Goal: Task Accomplishment & Management: Use online tool/utility

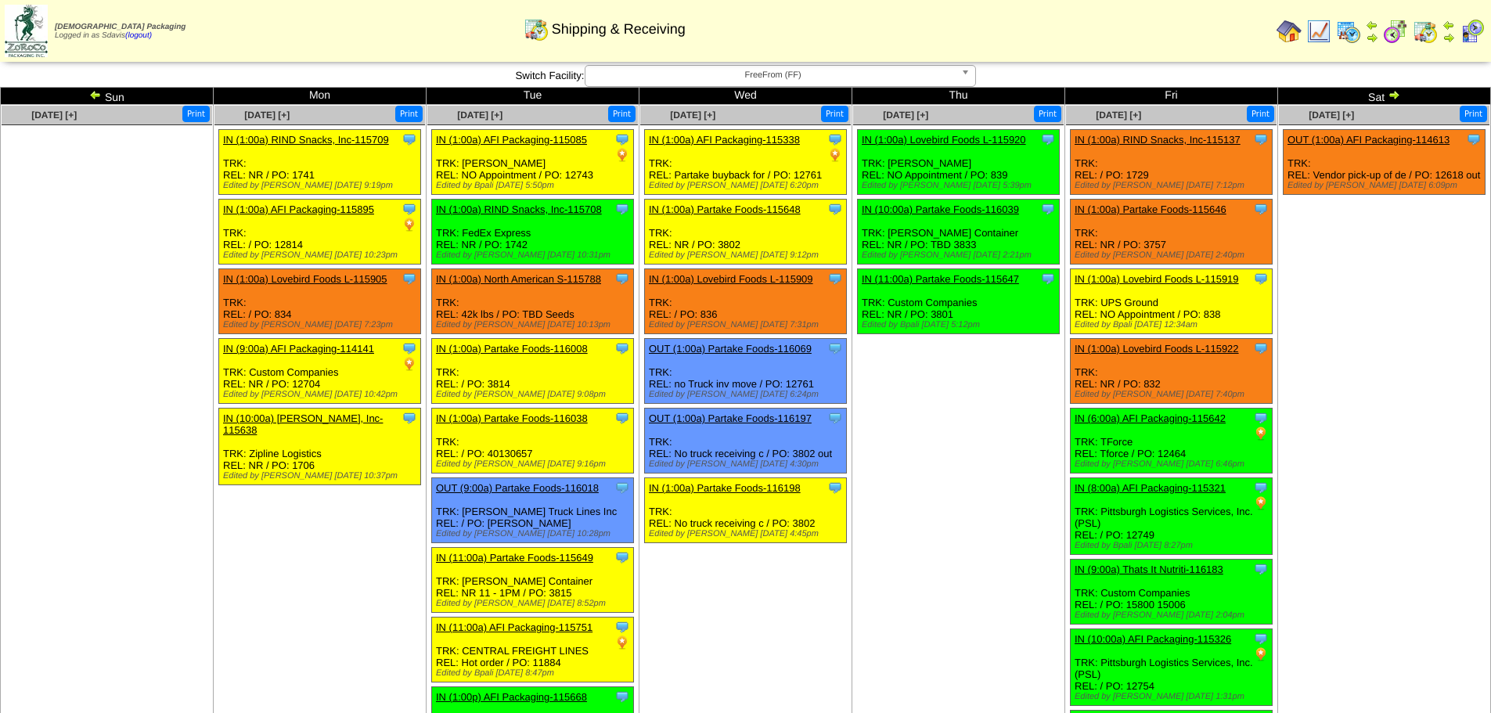
scroll to position [782, 0]
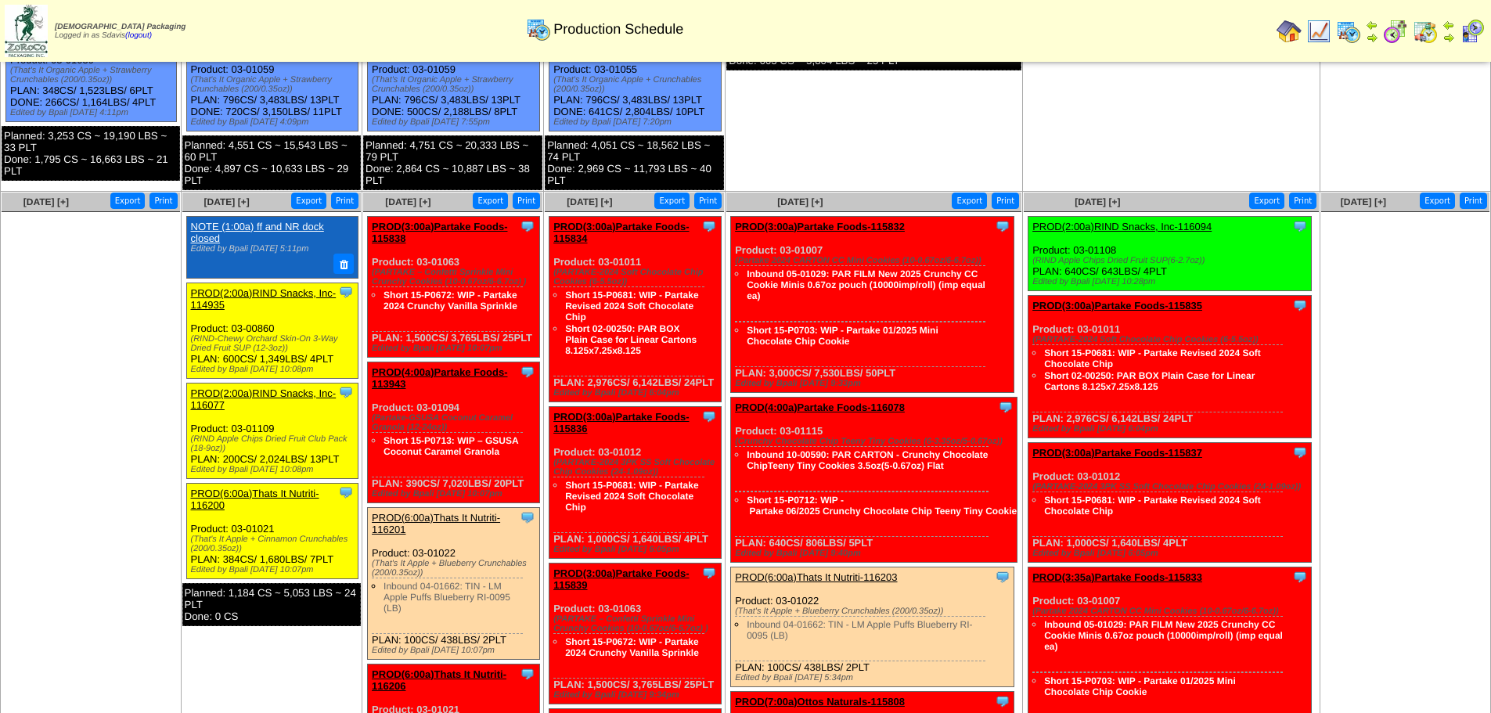
scroll to position [469, 0]
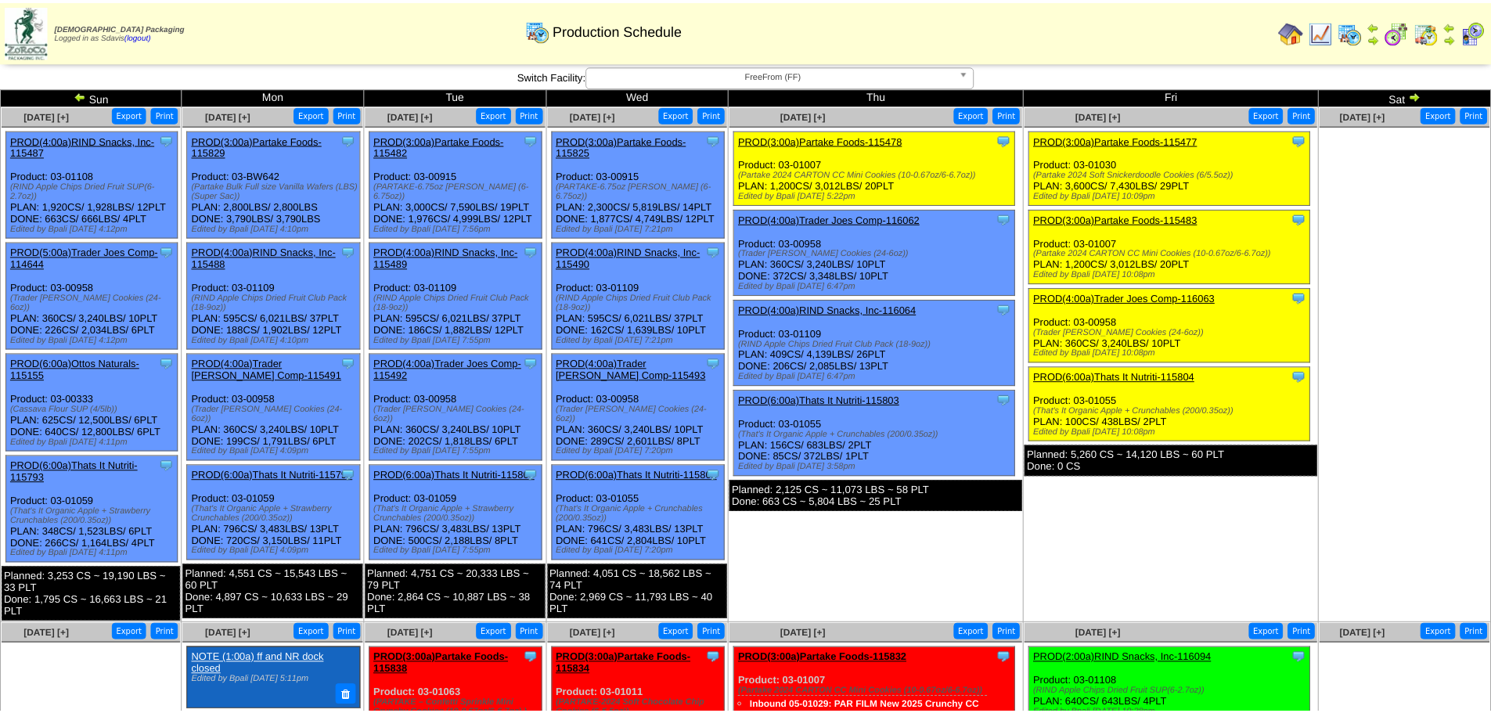
scroll to position [469, 0]
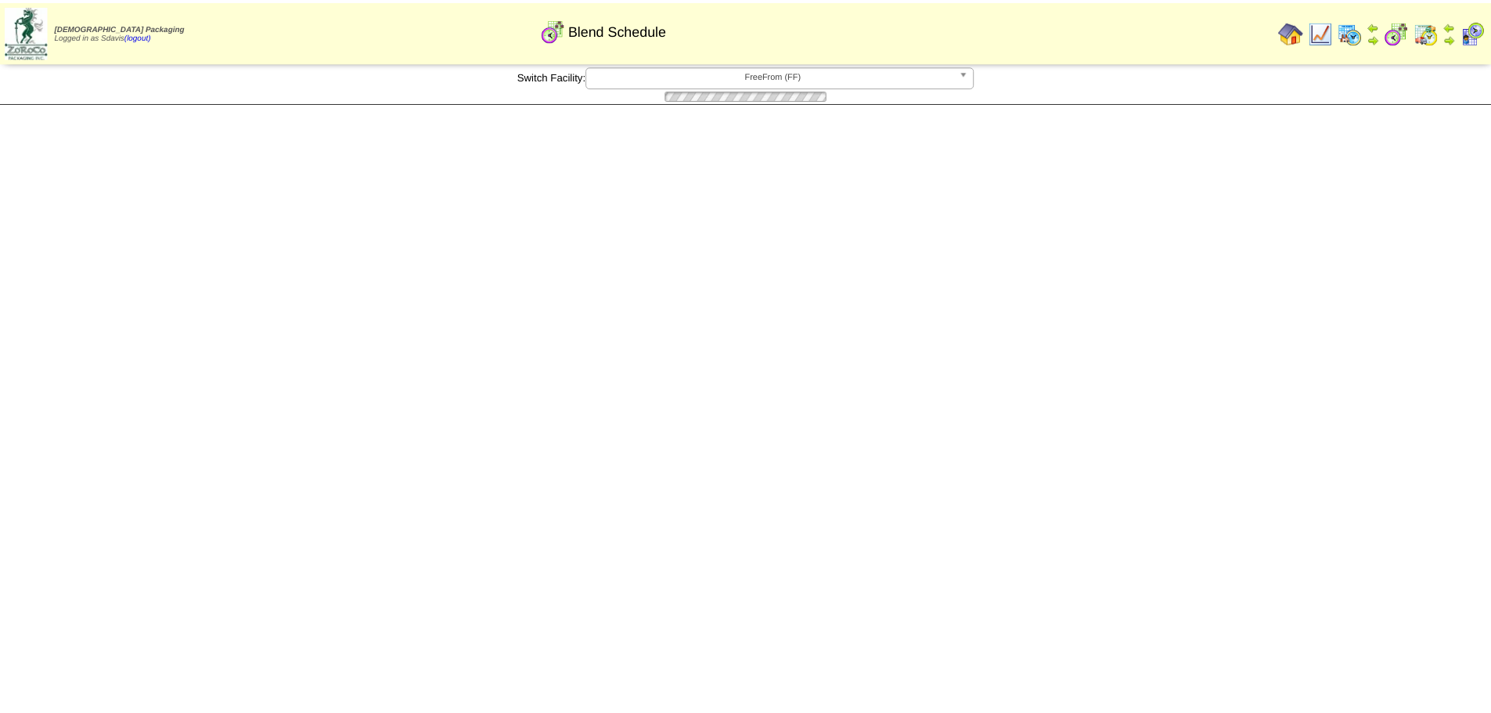
scroll to position [313, 0]
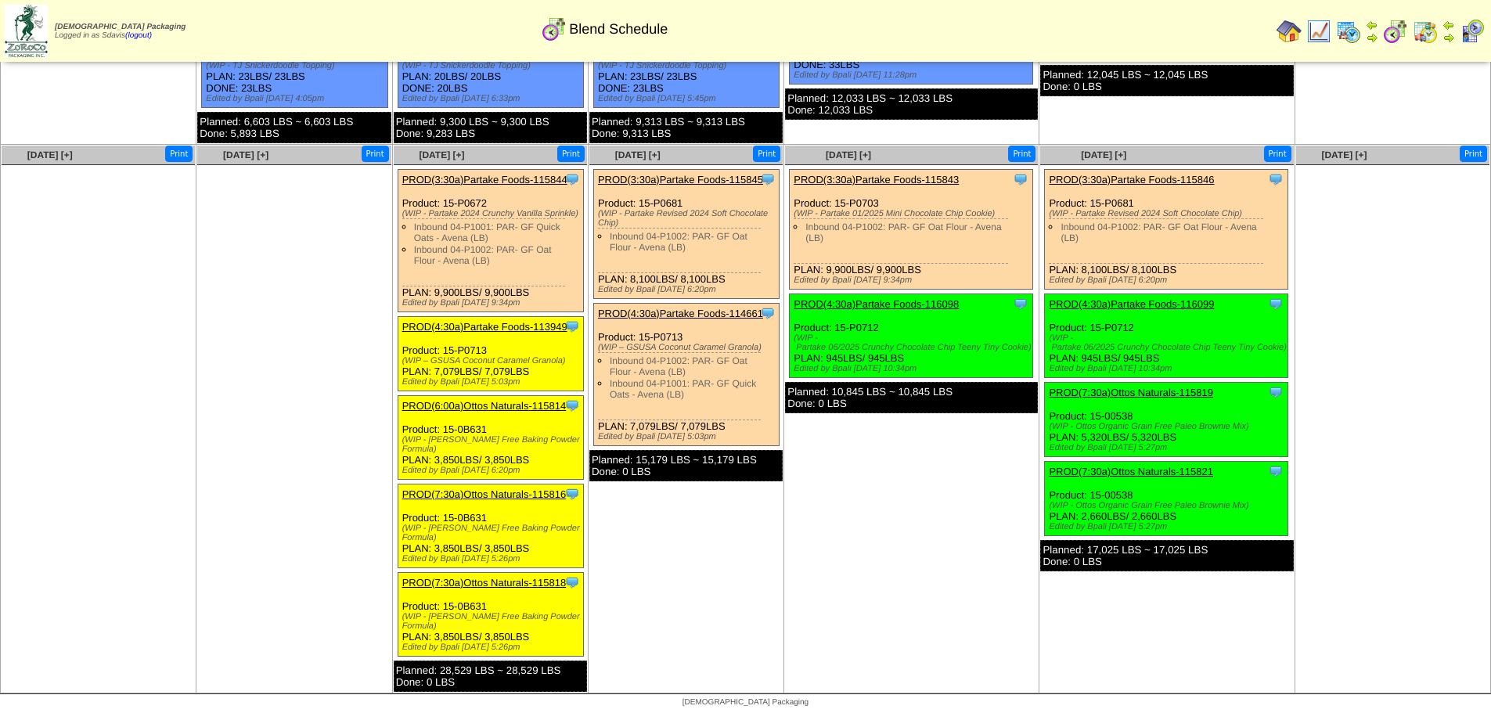
click at [483, 326] on link "PROD(4:30a)Partake Foods-113949" at bounding box center [484, 327] width 165 height 12
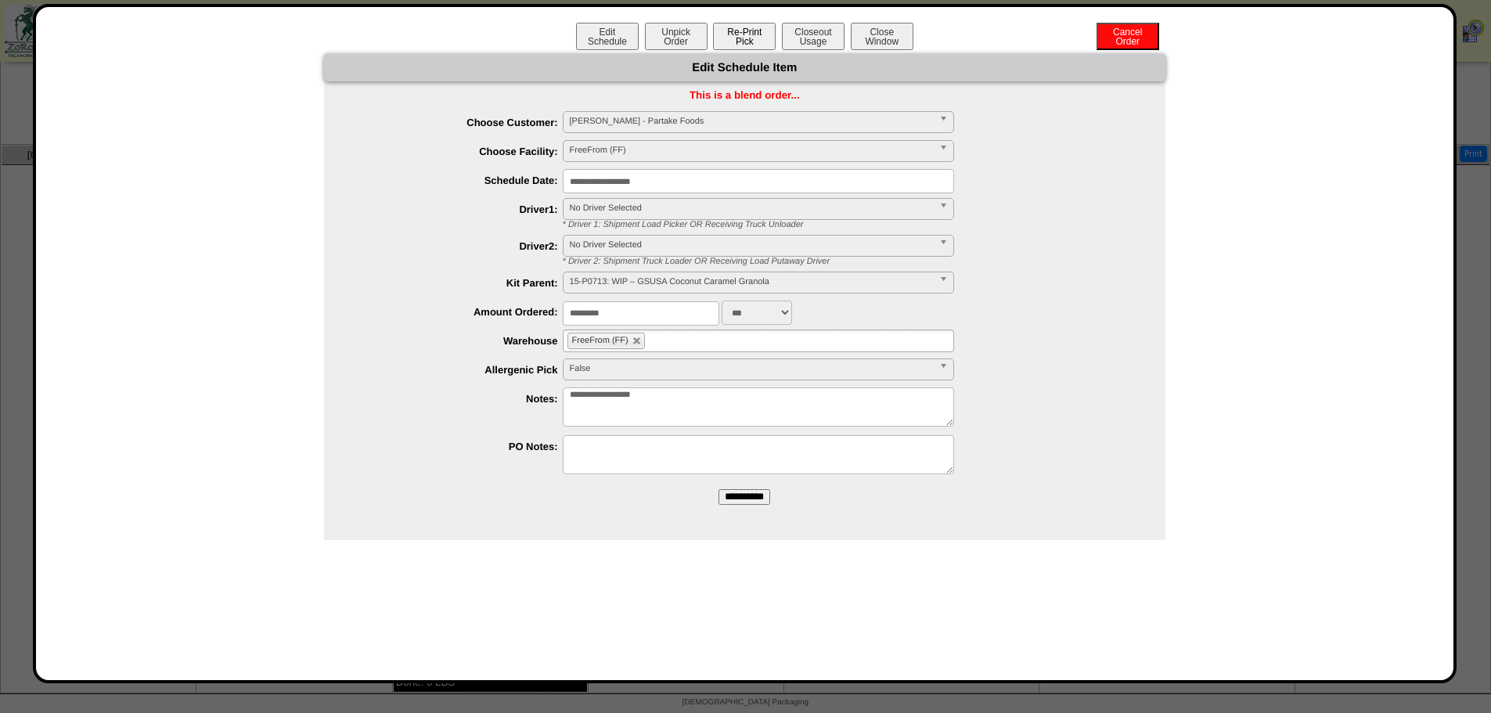
click at [758, 41] on button "Re-Print Pick" at bounding box center [744, 36] width 63 height 27
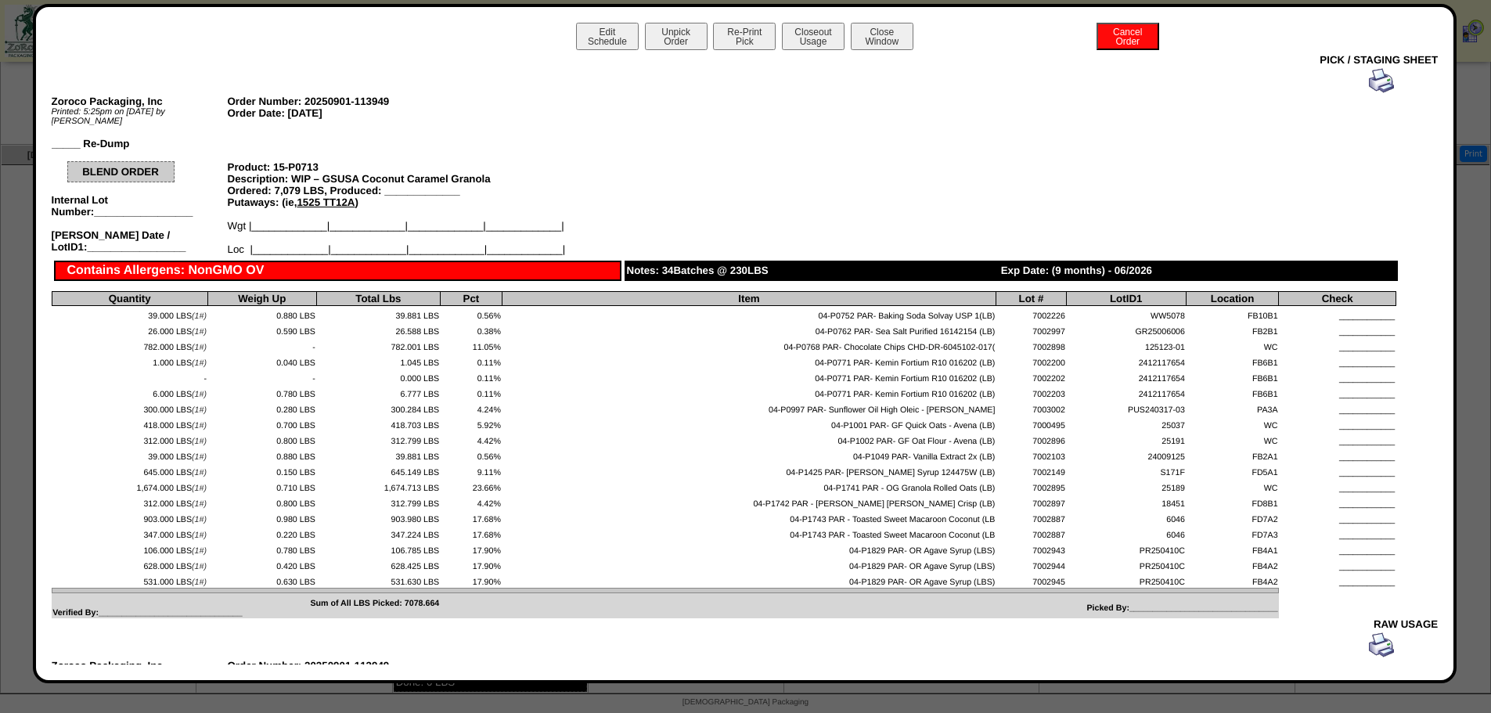
click at [1369, 75] on img at bounding box center [1381, 80] width 25 height 25
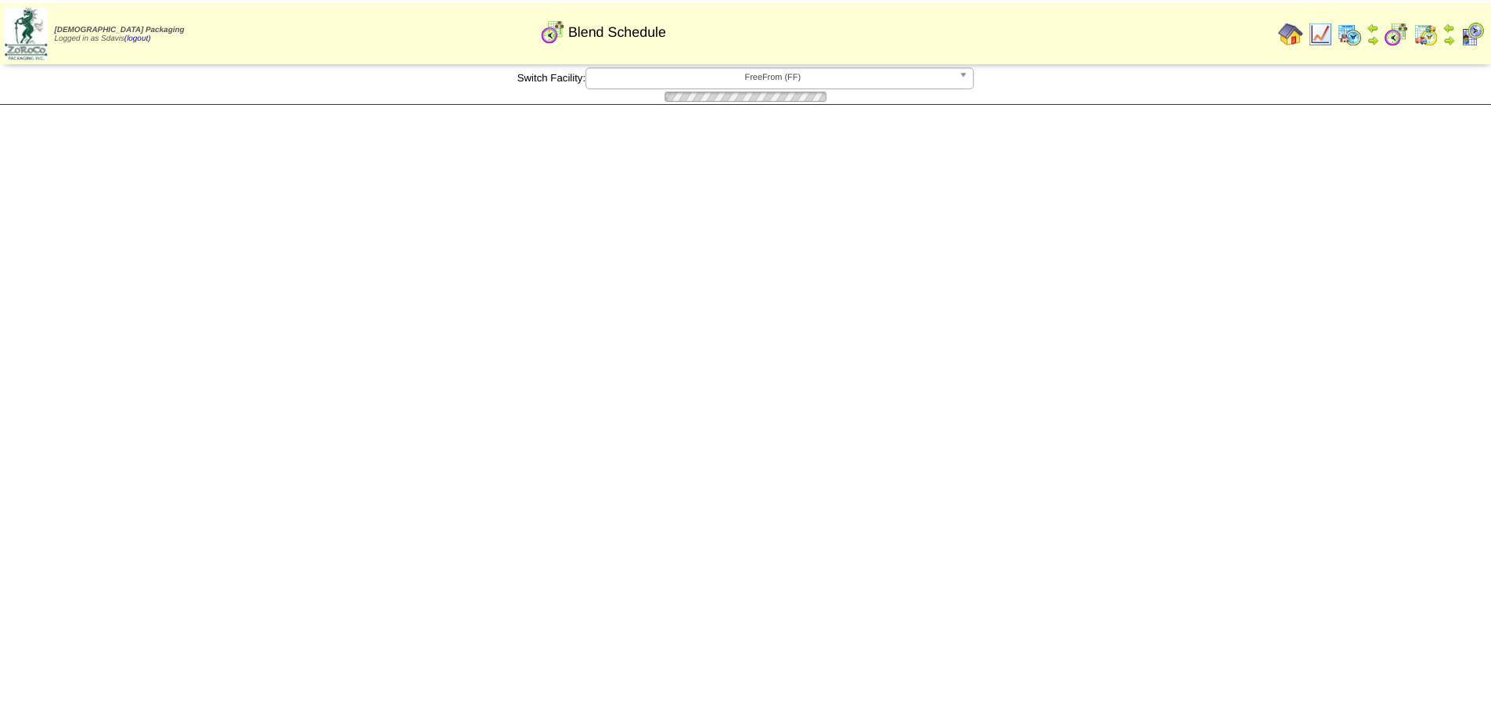
scroll to position [313, 0]
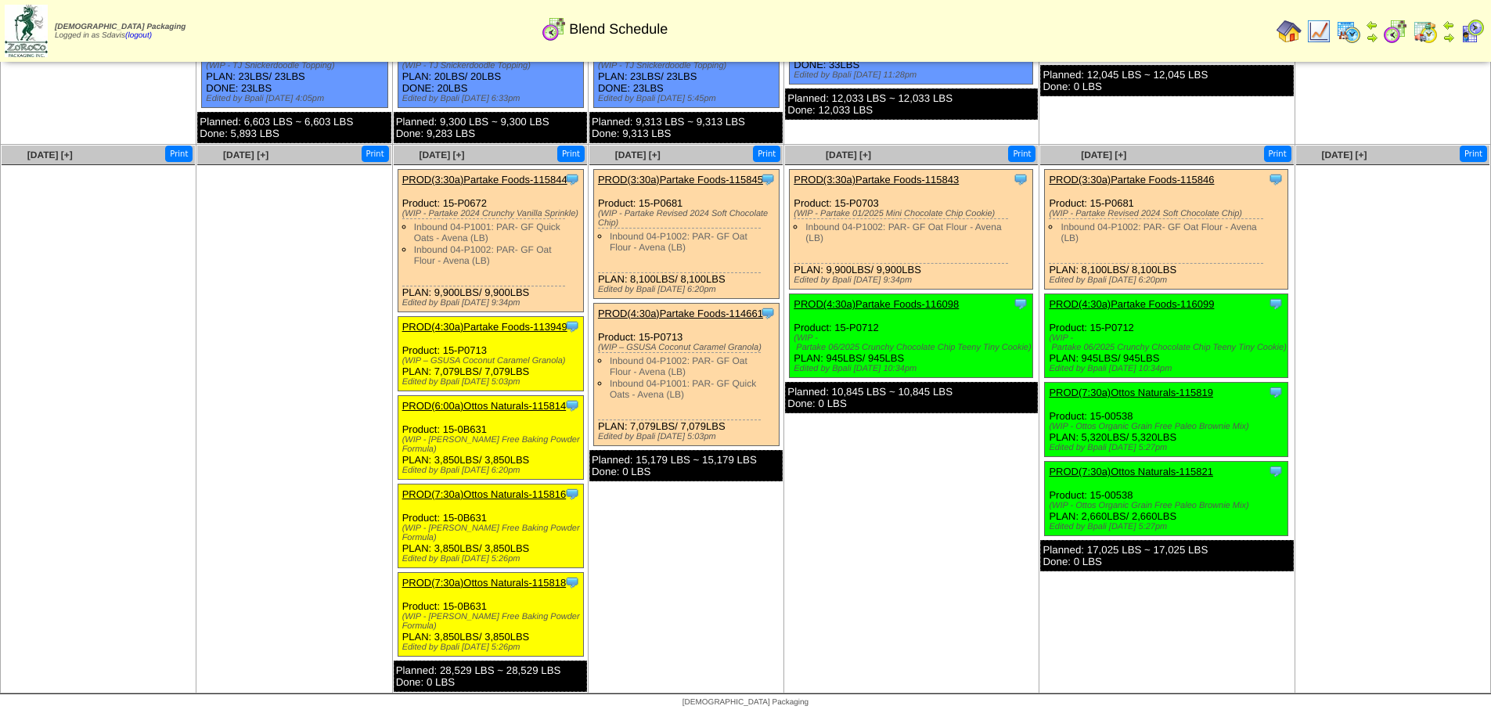
click at [509, 180] on link "PROD(3:30a)Partake Foods-115844" at bounding box center [484, 180] width 165 height 12
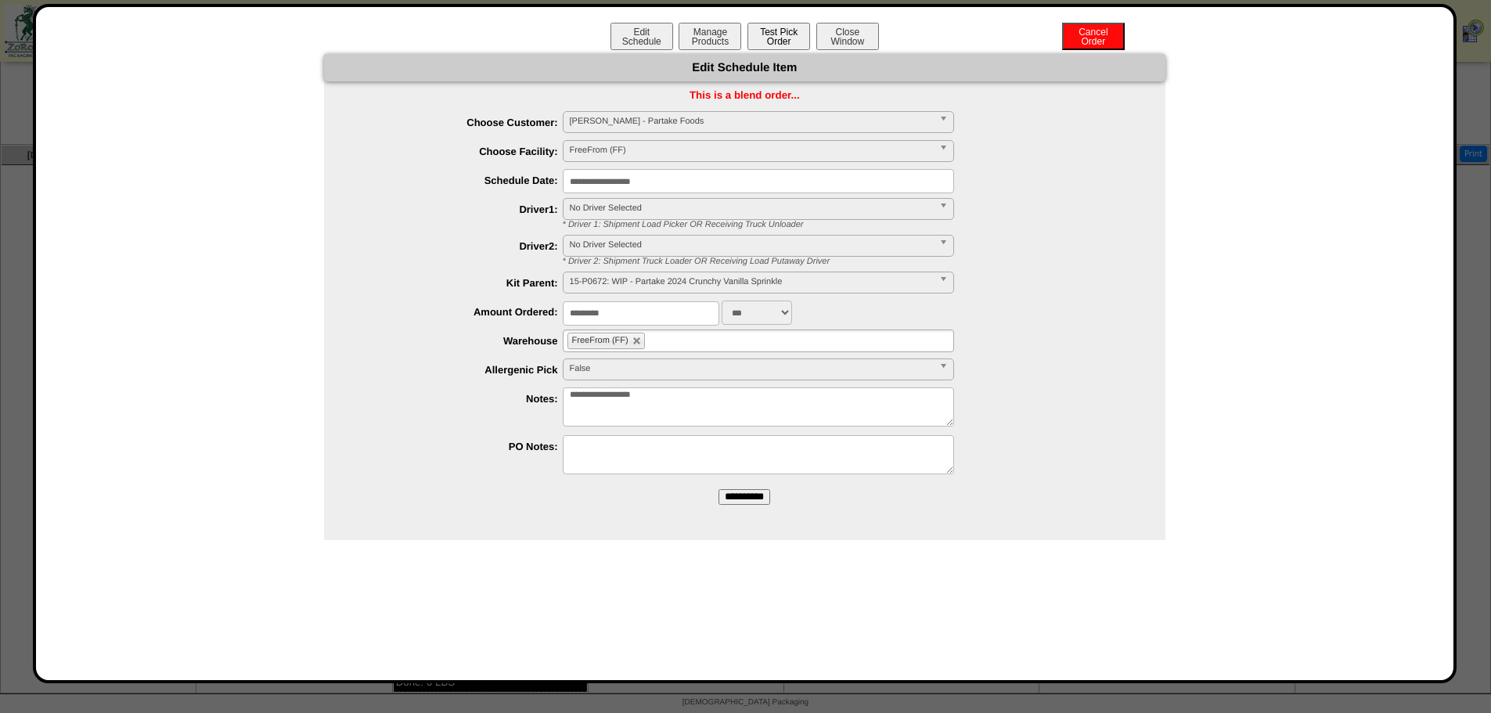
click at [786, 32] on button "Test Pick Order" at bounding box center [778, 36] width 63 height 27
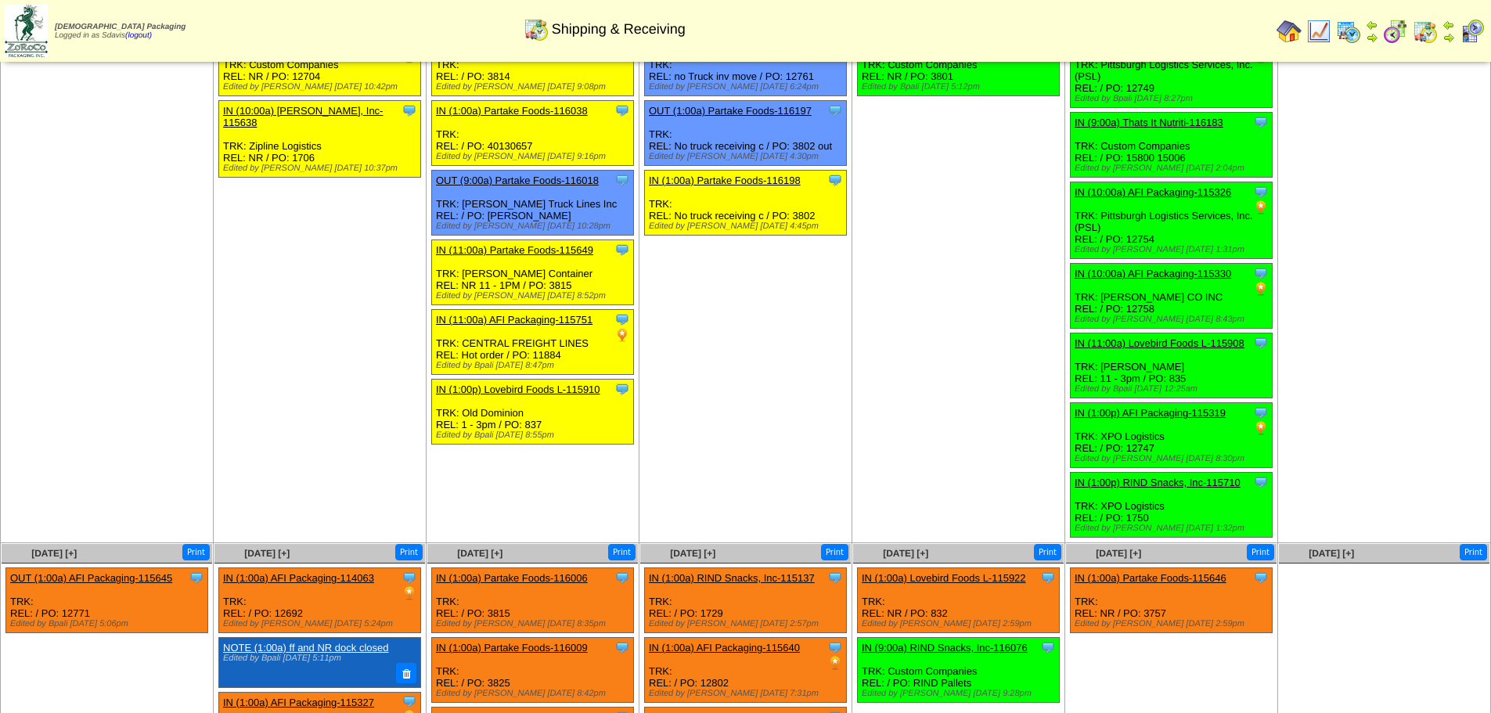
scroll to position [235, 0]
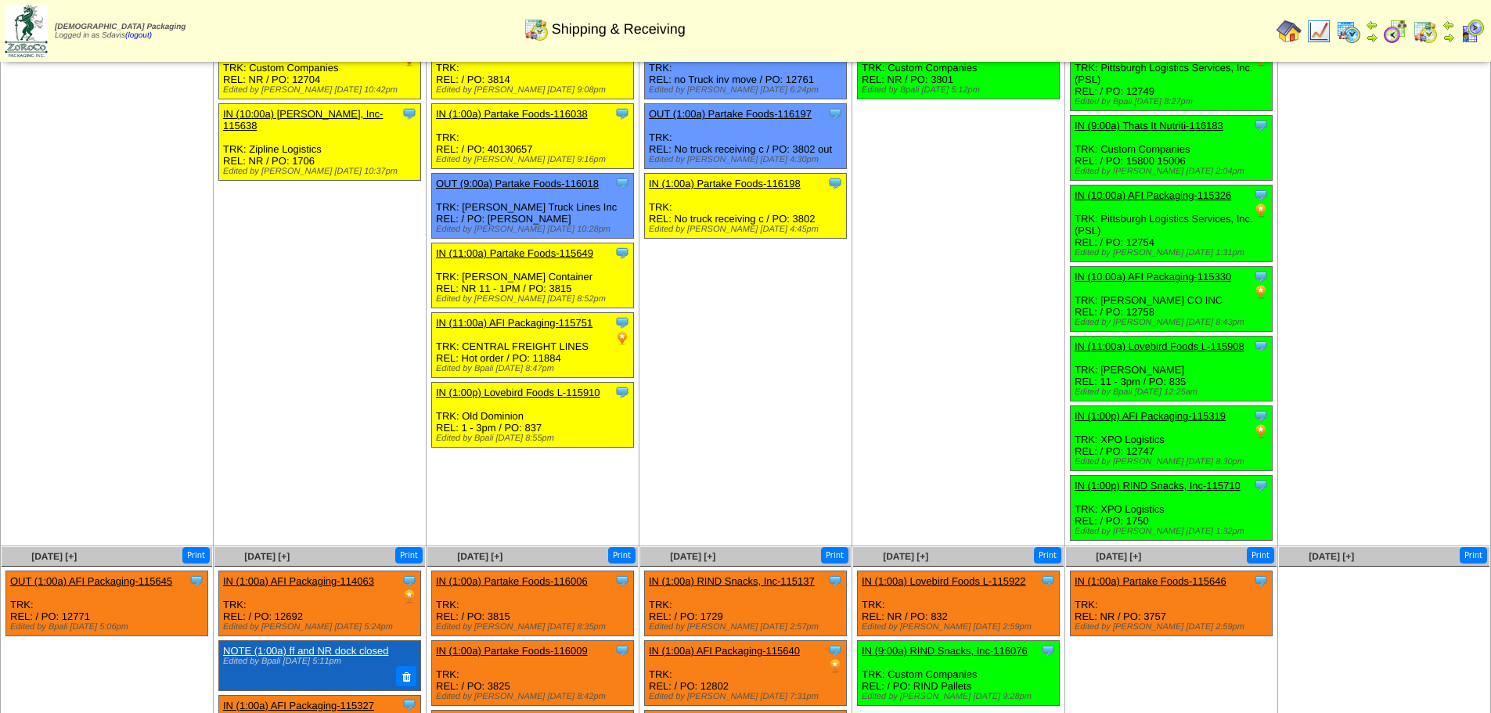
click at [1394, 28] on img at bounding box center [1395, 31] width 25 height 25
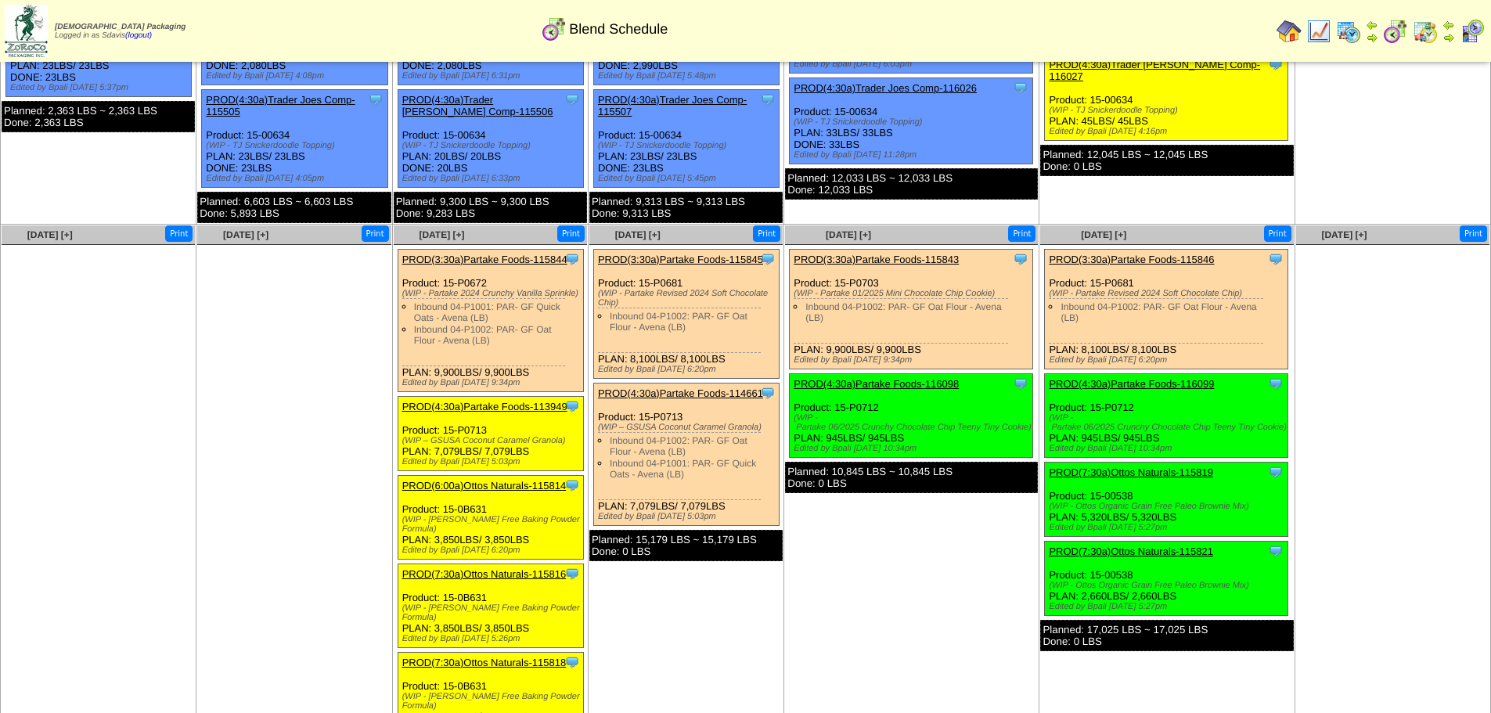
scroll to position [235, 0]
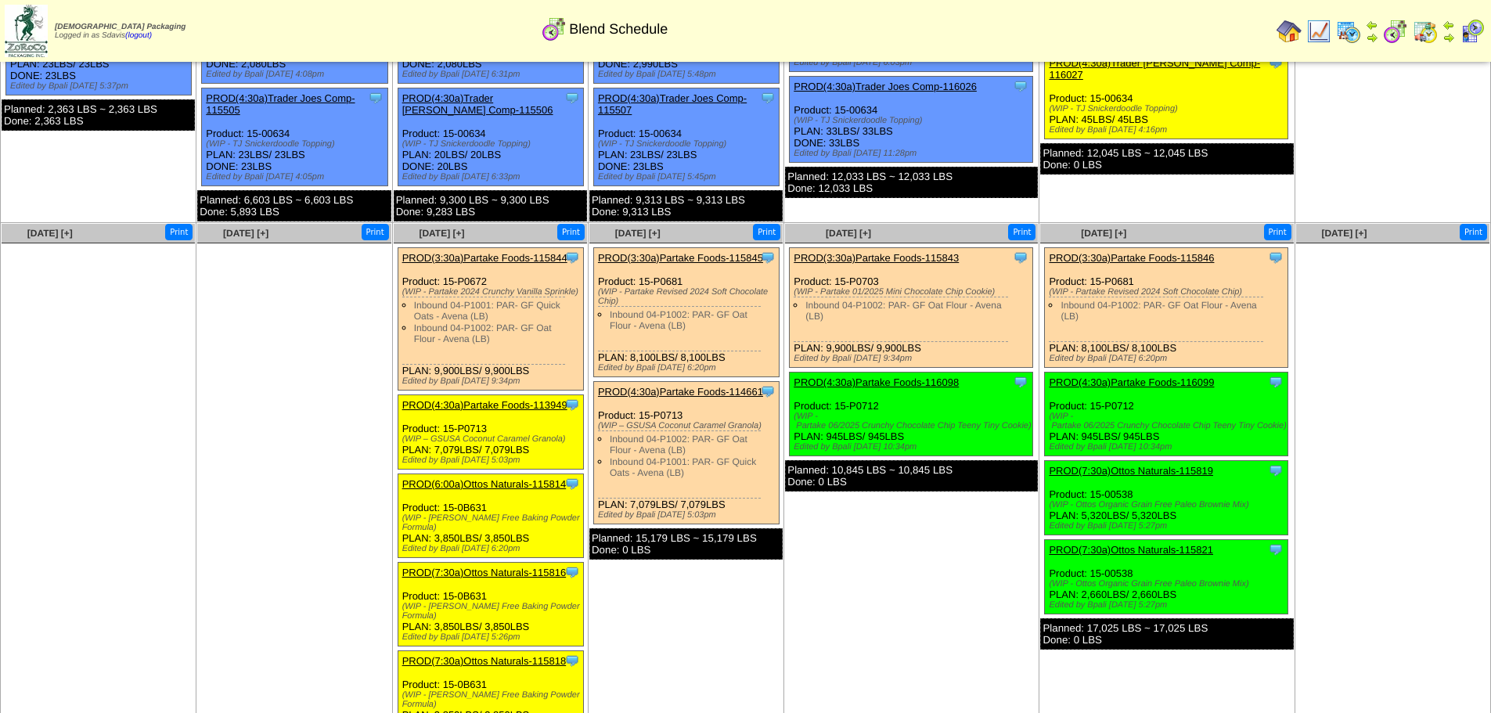
click at [541, 257] on link "PROD(3:30a)Partake Foods-115844" at bounding box center [484, 258] width 165 height 12
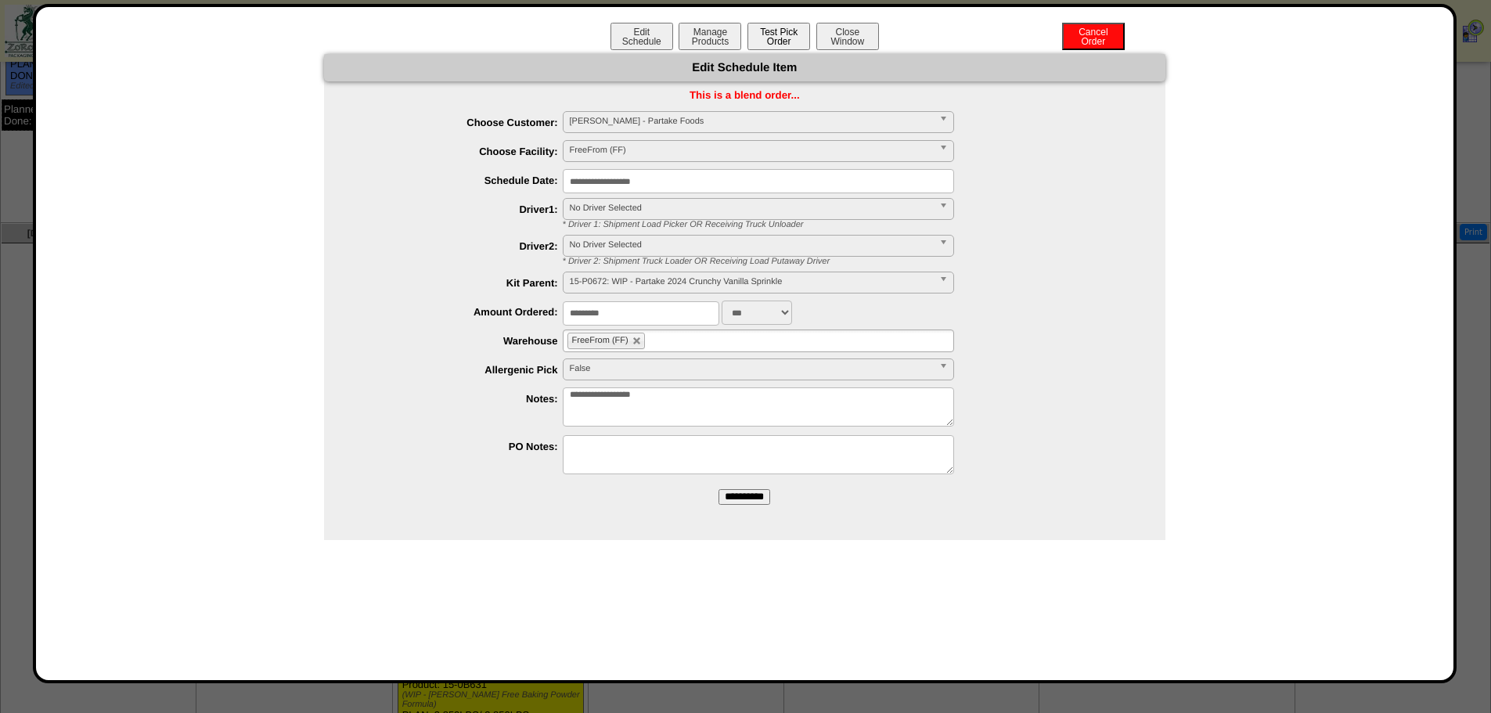
click at [776, 39] on button "Test Pick Order" at bounding box center [778, 36] width 63 height 27
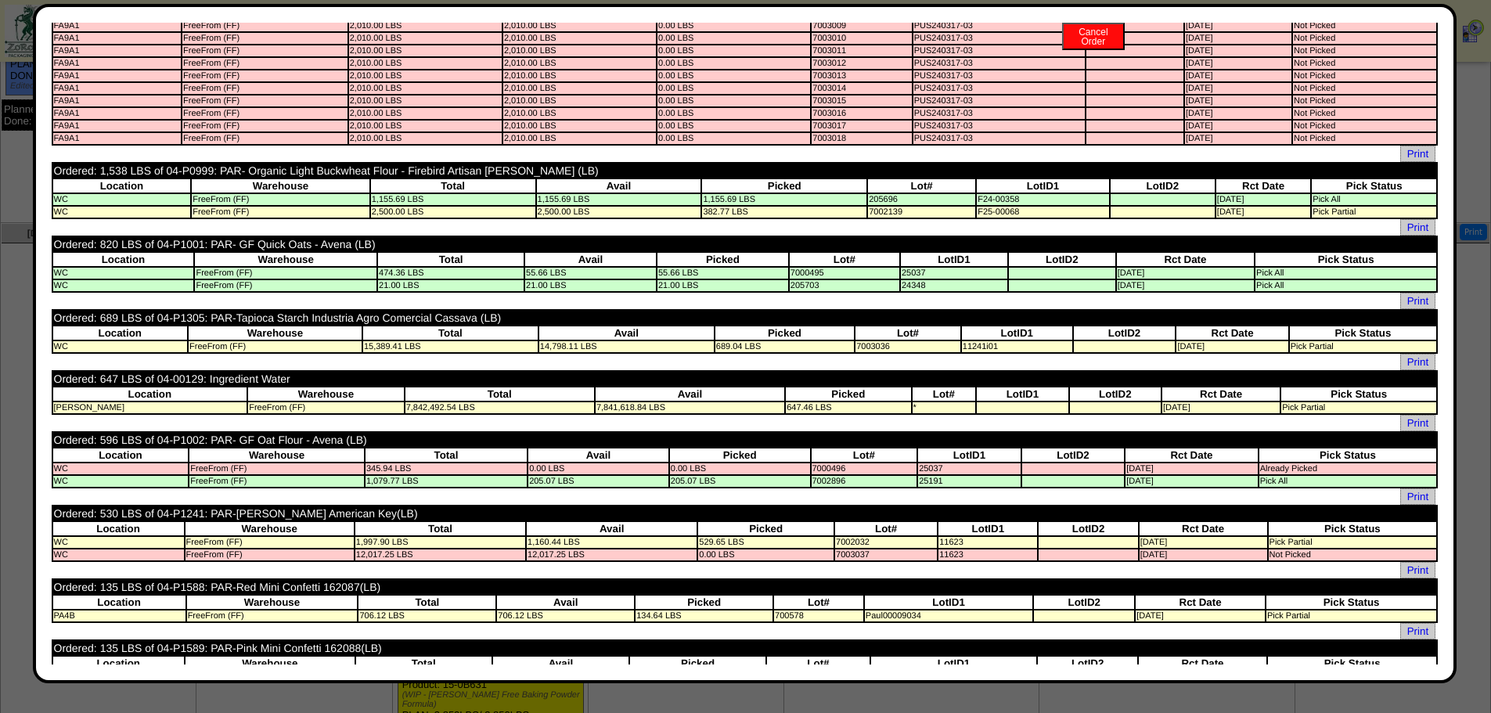
scroll to position [0, 0]
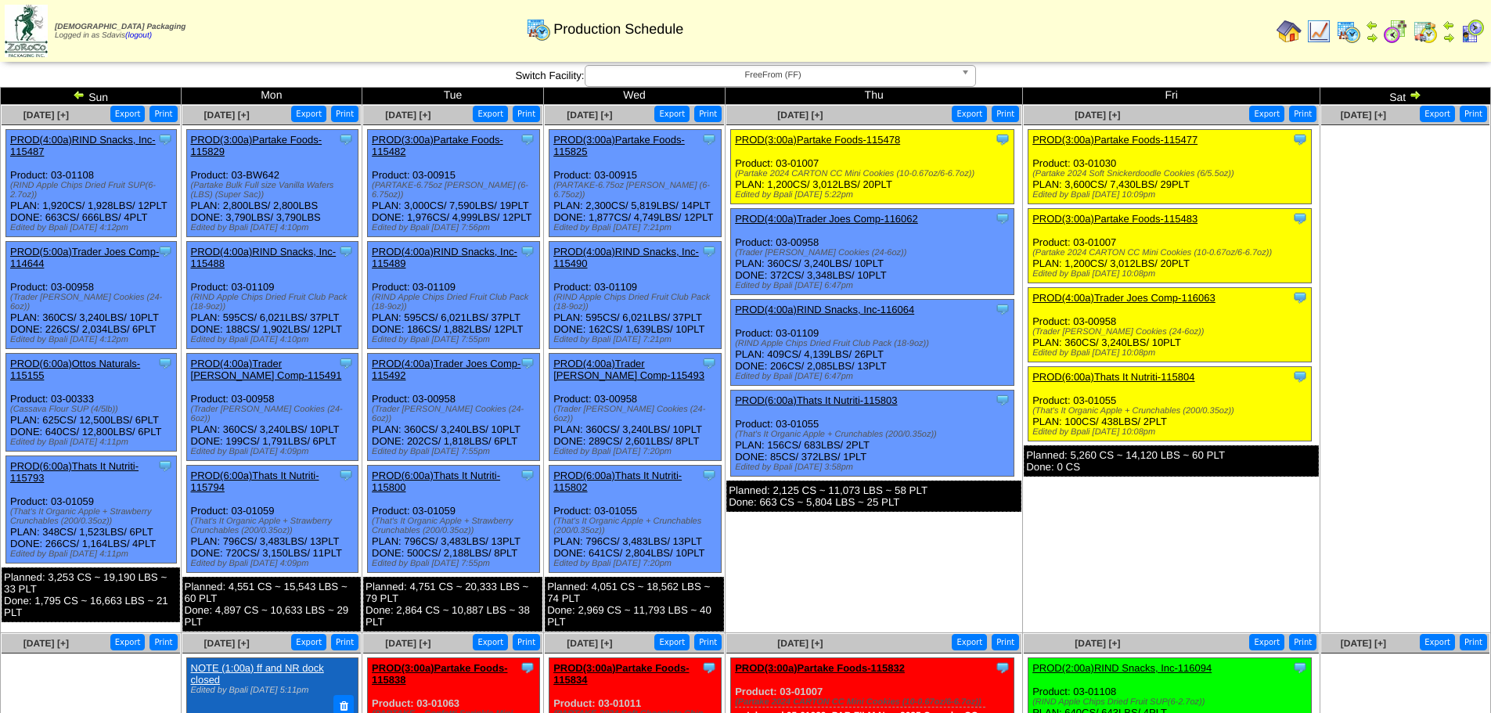
scroll to position [469, 0]
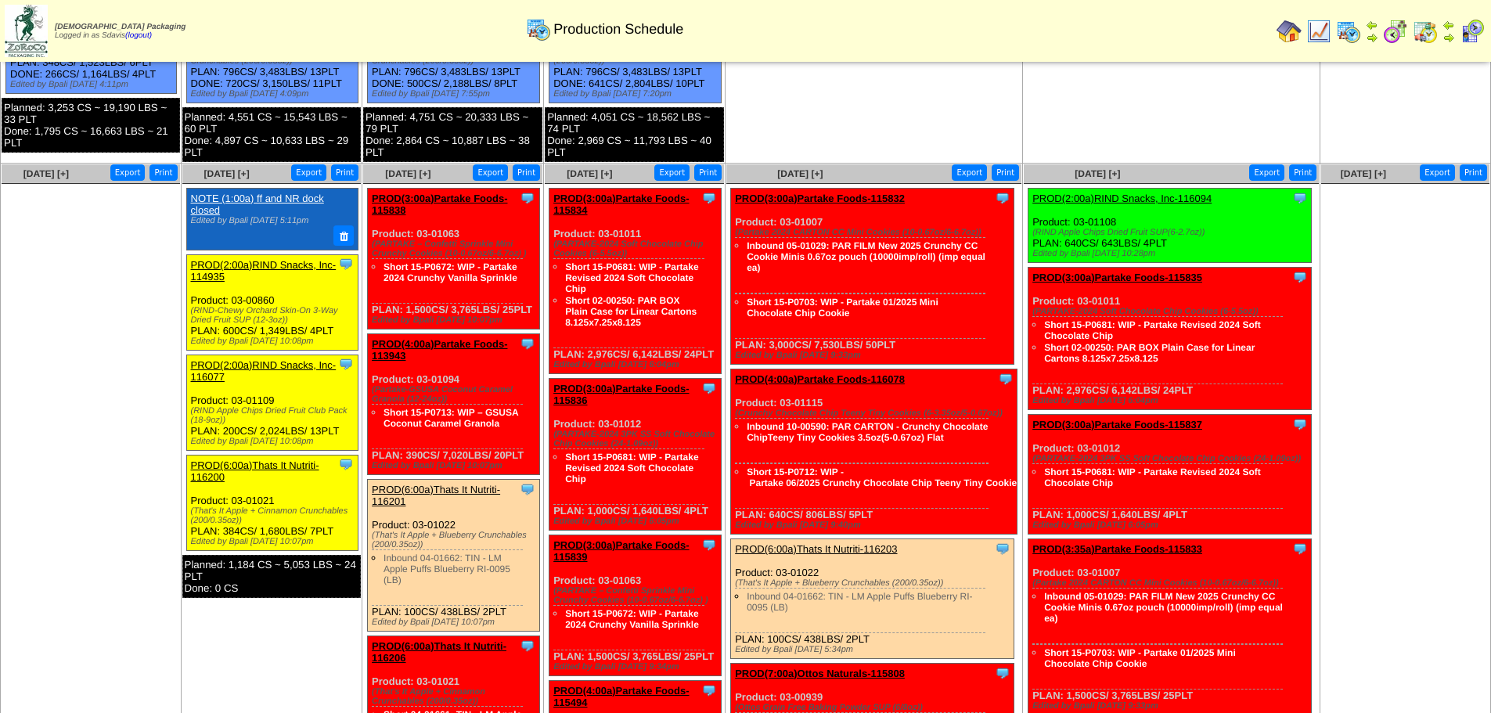
click at [258, 262] on link "PROD(2:00a)RIND Snacks, Inc-114935" at bounding box center [264, 270] width 146 height 23
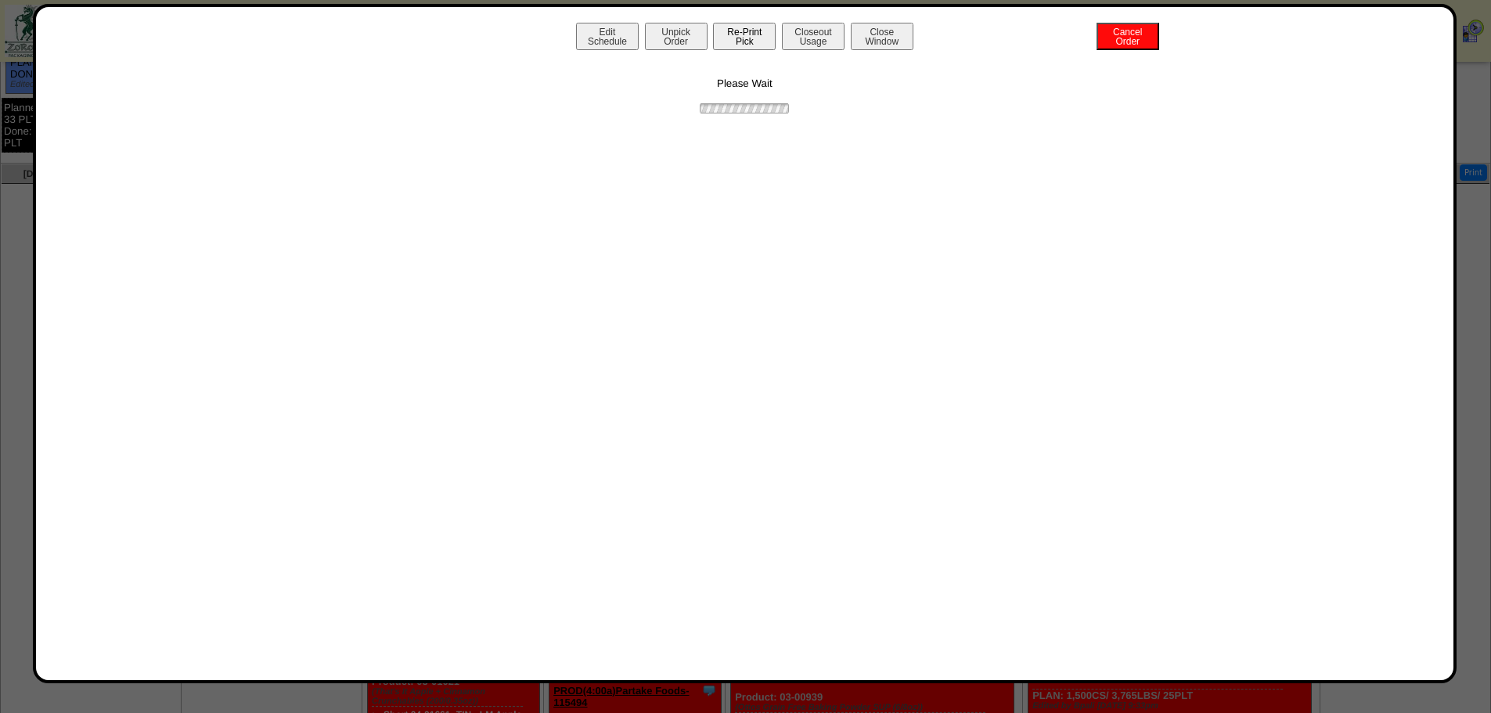
click at [743, 42] on button "Re-Print Pick" at bounding box center [744, 36] width 63 height 27
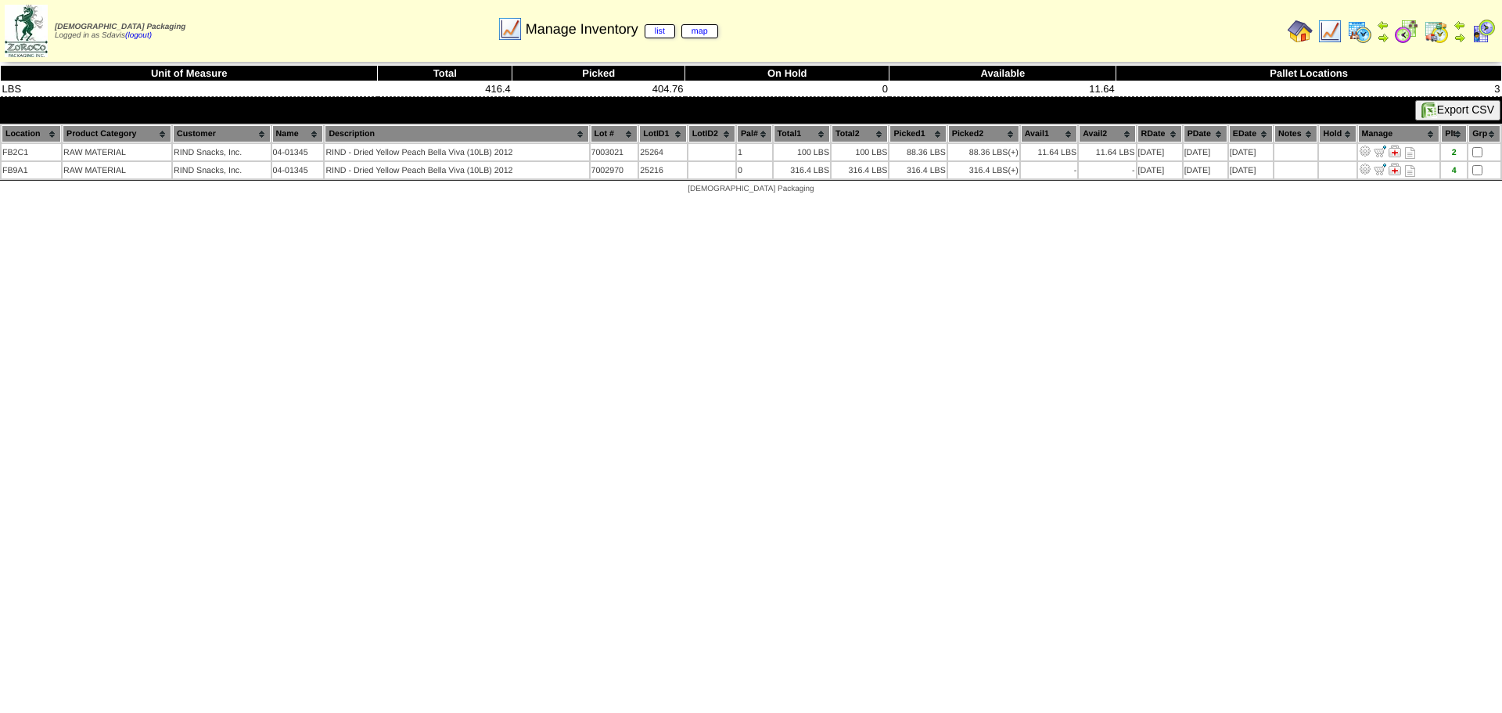
click at [1333, 23] on img at bounding box center [1330, 31] width 25 height 25
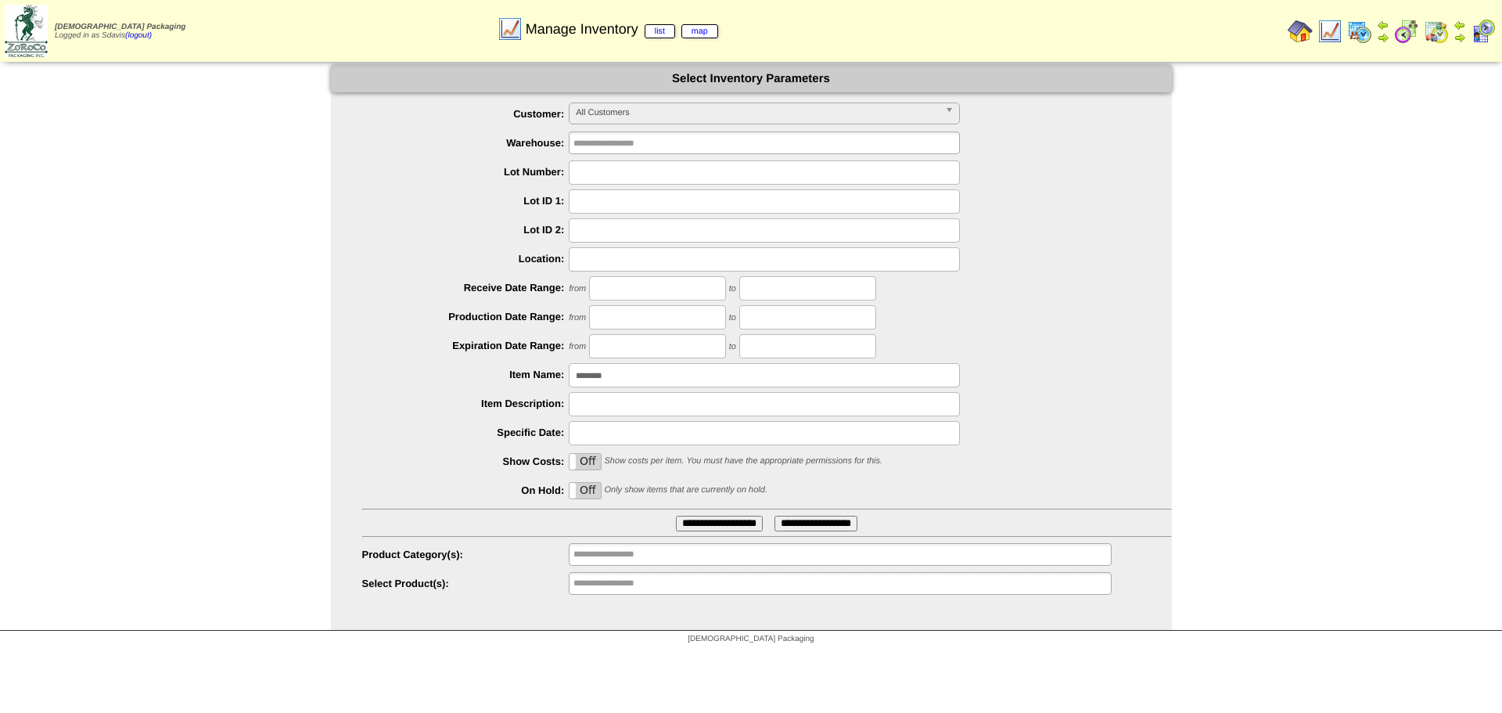
drag, startPoint x: 613, startPoint y: 372, endPoint x: 340, endPoint y: 389, distance: 273.6
click at [340, 389] on ul "**********" at bounding box center [751, 350] width 841 height 494
click at [621, 170] on input "text" at bounding box center [764, 172] width 391 height 24
type input "******"
click at [676, 516] on input "**********" at bounding box center [719, 524] width 87 height 16
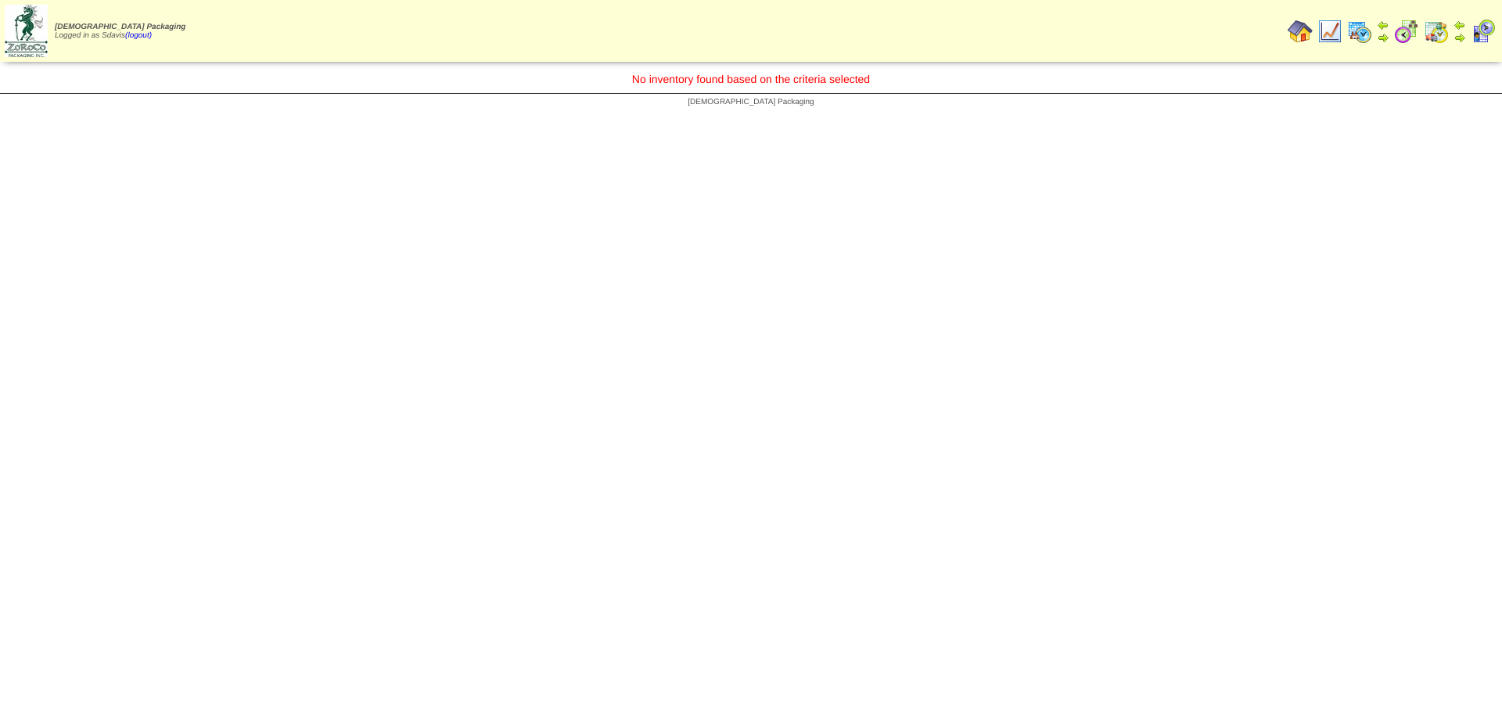
click at [1329, 32] on img at bounding box center [1330, 31] width 25 height 25
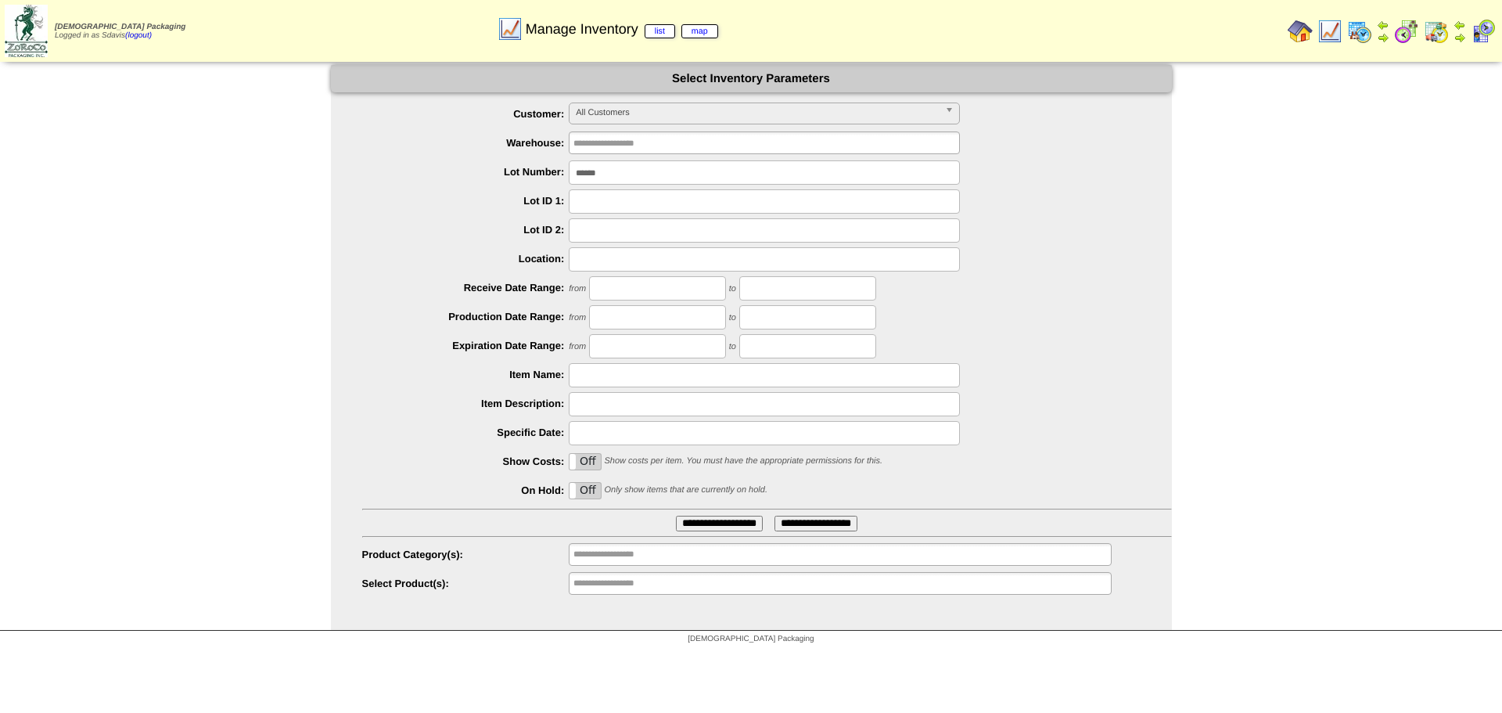
drag, startPoint x: 628, startPoint y: 173, endPoint x: 398, endPoint y: 182, distance: 230.2
click at [399, 182] on div "******" at bounding box center [767, 172] width 810 height 24
type input "*******"
click at [676, 516] on input "**********" at bounding box center [719, 524] width 87 height 16
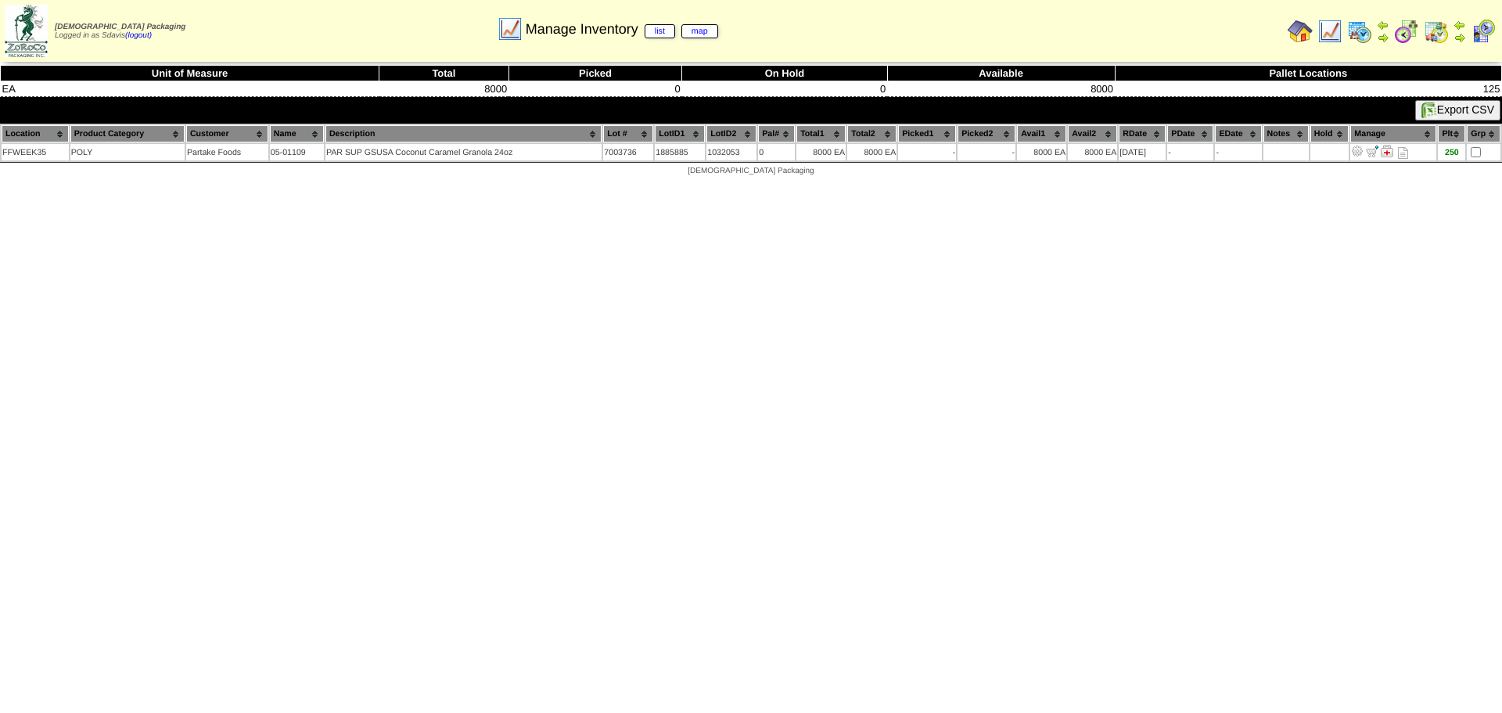
click at [1339, 30] on img at bounding box center [1330, 31] width 25 height 25
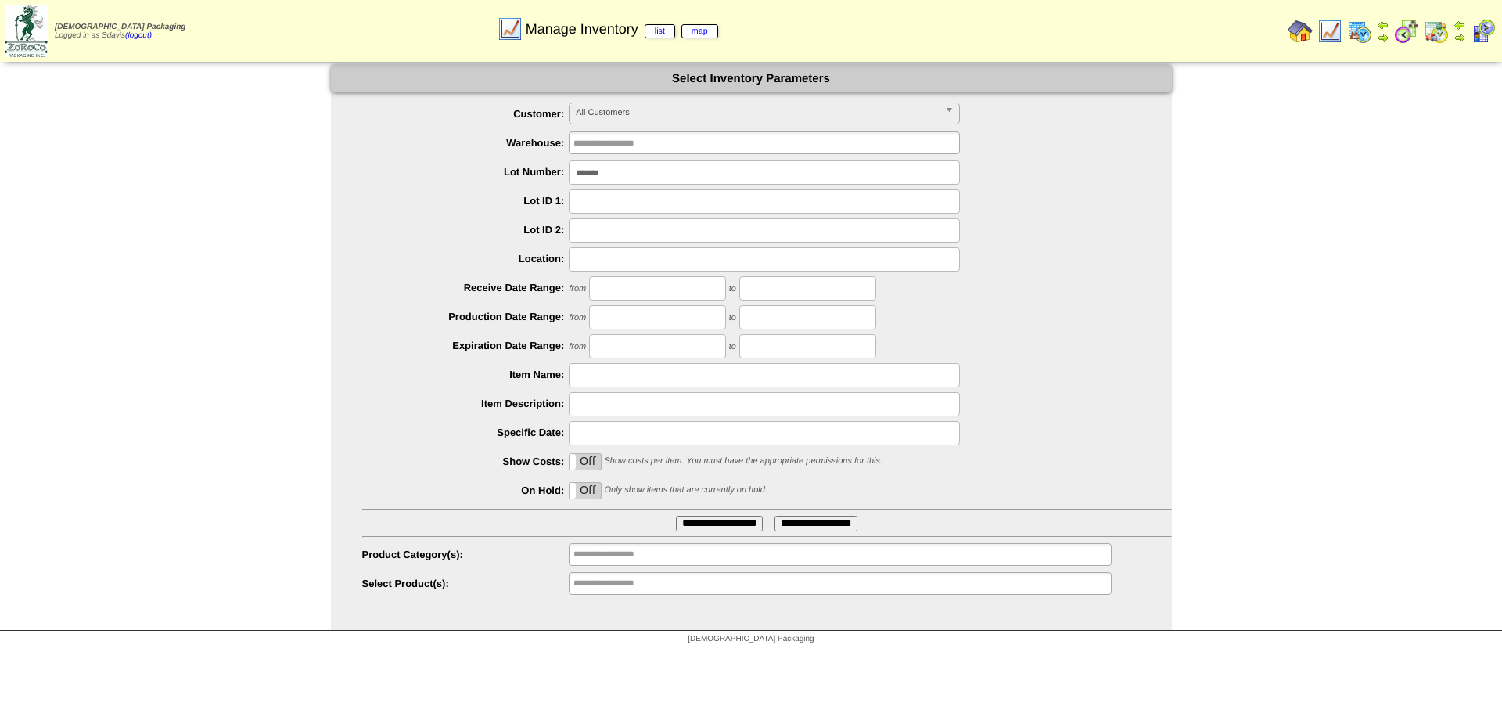
drag, startPoint x: 637, startPoint y: 170, endPoint x: 310, endPoint y: 193, distance: 327.9
click at [319, 193] on div "**********" at bounding box center [751, 348] width 1502 height 566
click at [617, 369] on input "text" at bounding box center [764, 375] width 391 height 24
type input "********"
click at [676, 516] on input "**********" at bounding box center [719, 524] width 87 height 16
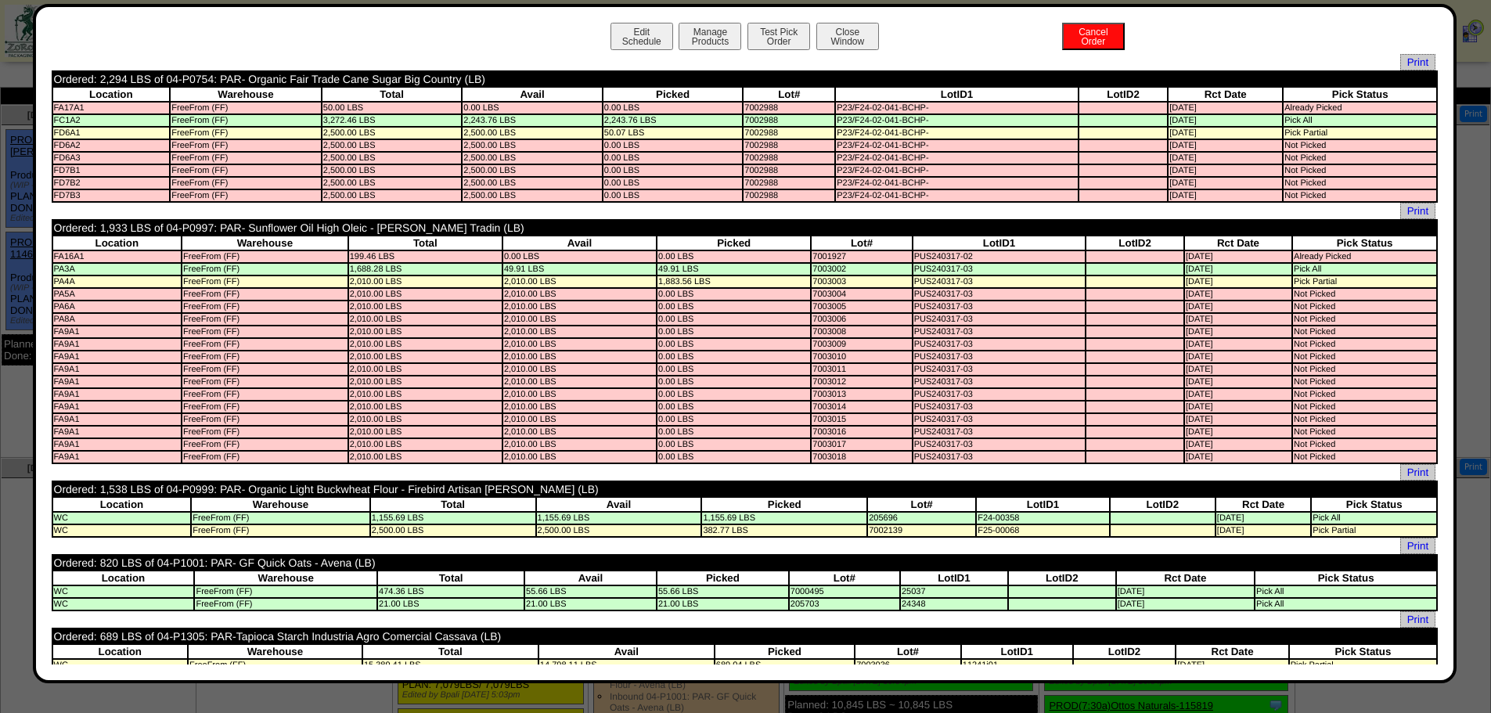
scroll to position [235, 0]
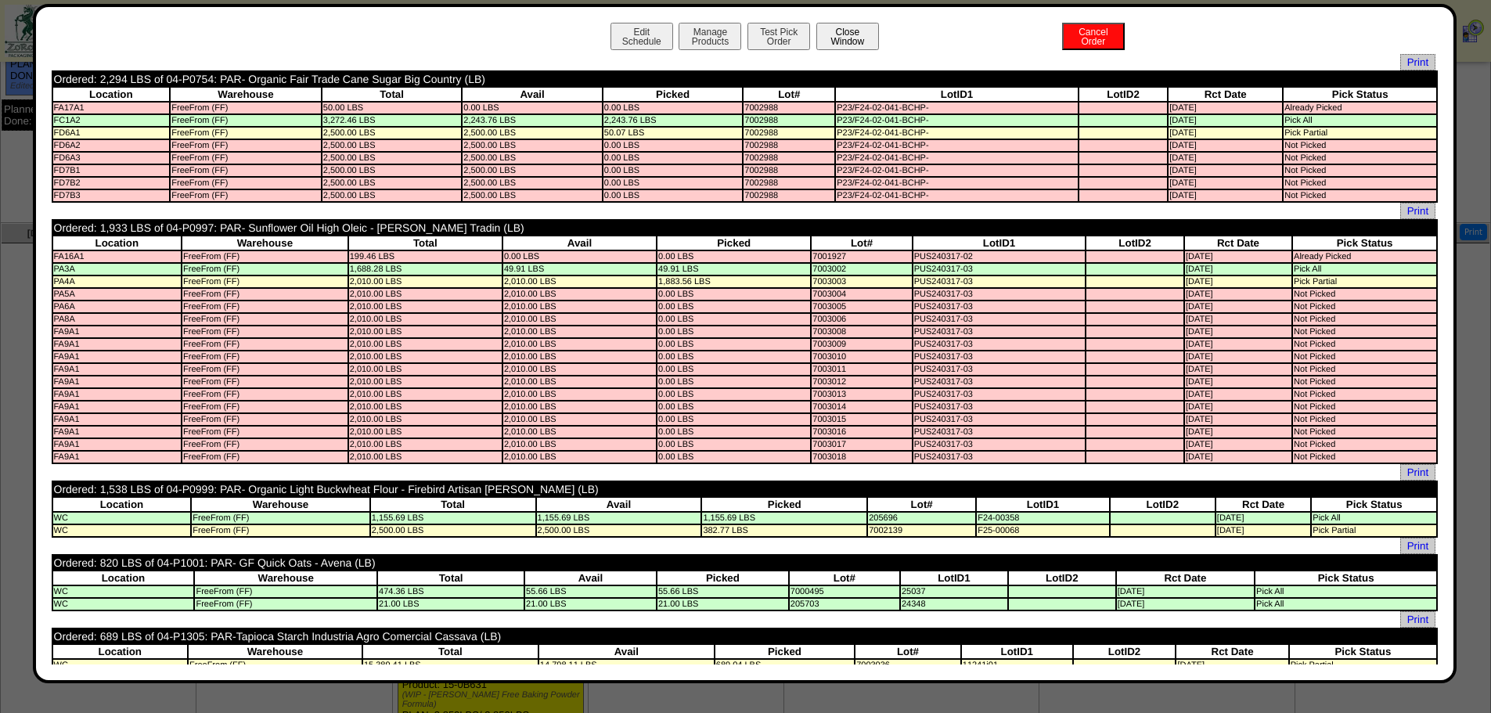
click at [839, 41] on button "Close Window" at bounding box center [847, 36] width 63 height 27
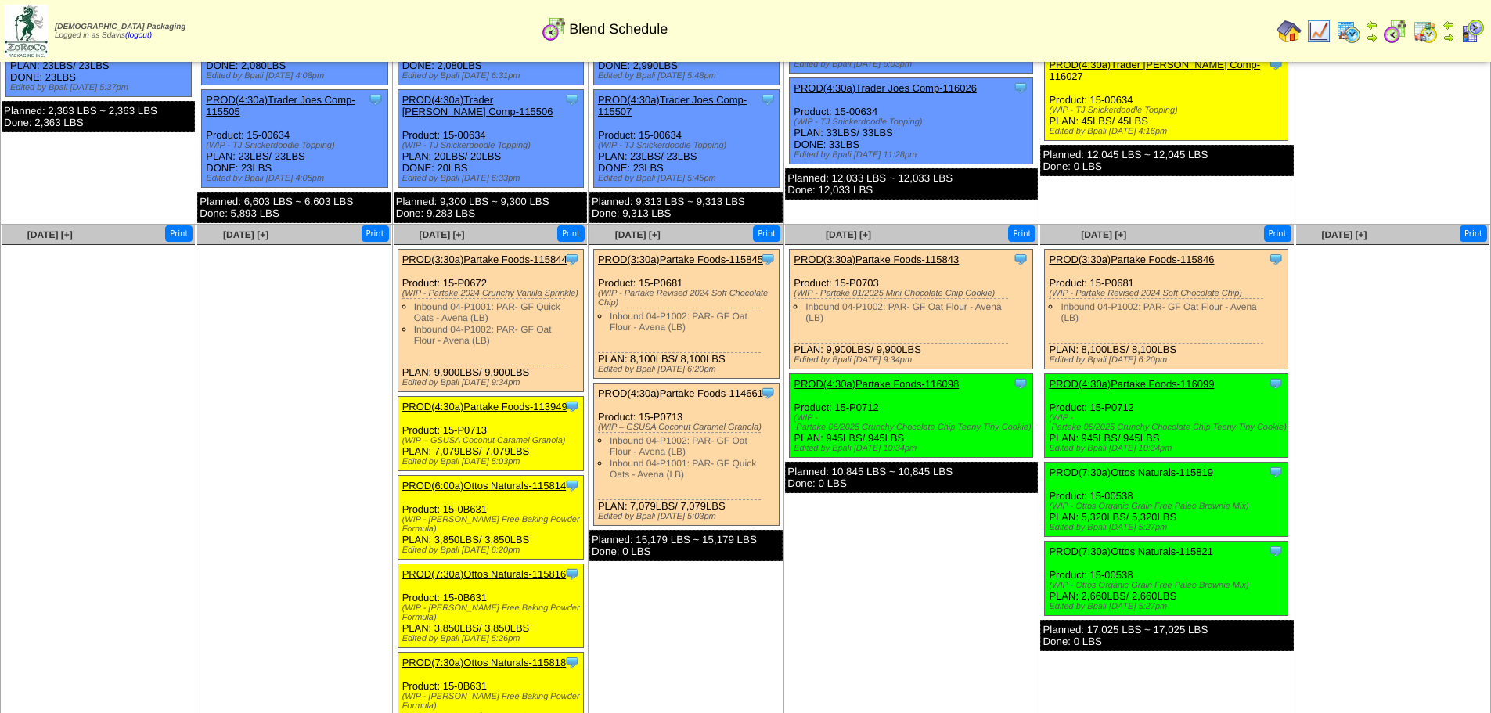
scroll to position [235, 0]
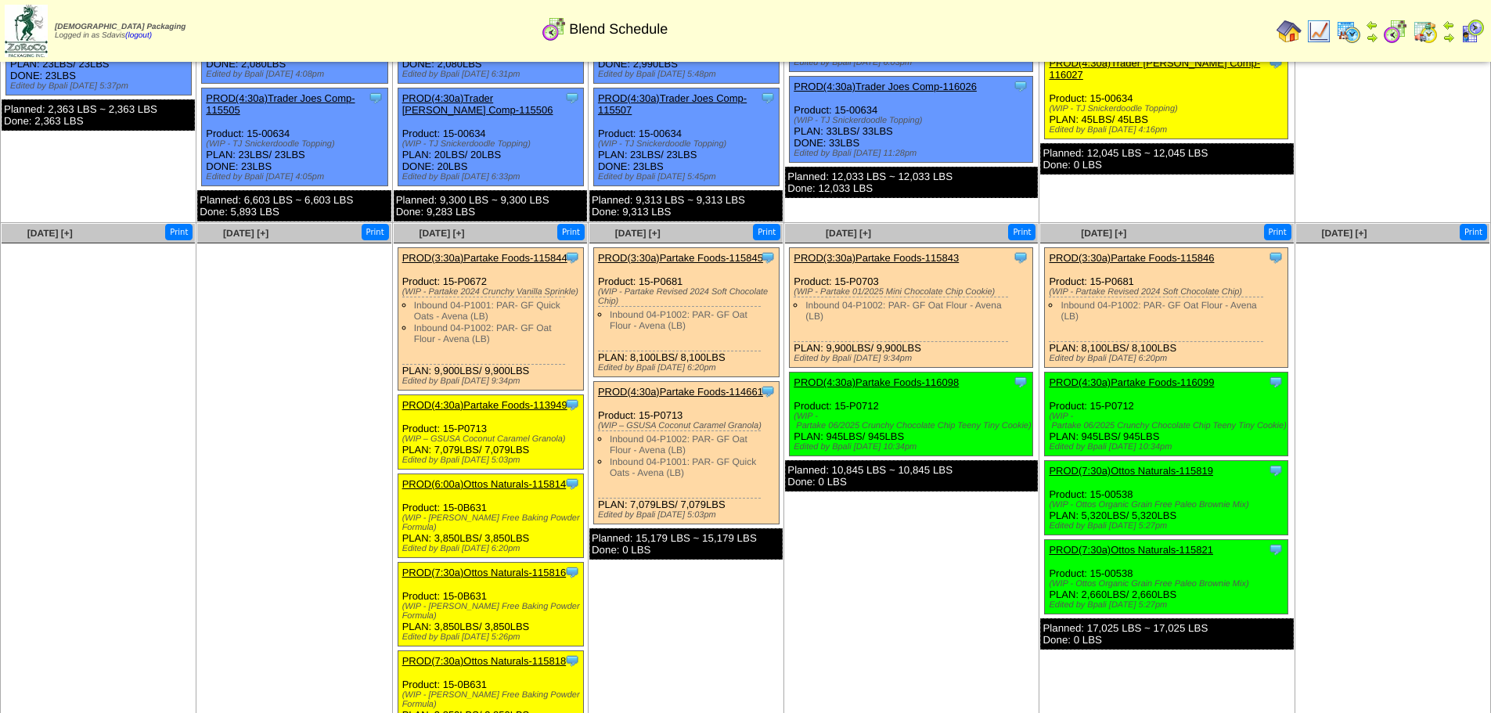
click at [500, 259] on link "PROD(3:30a)Partake Foods-115844" at bounding box center [484, 258] width 165 height 12
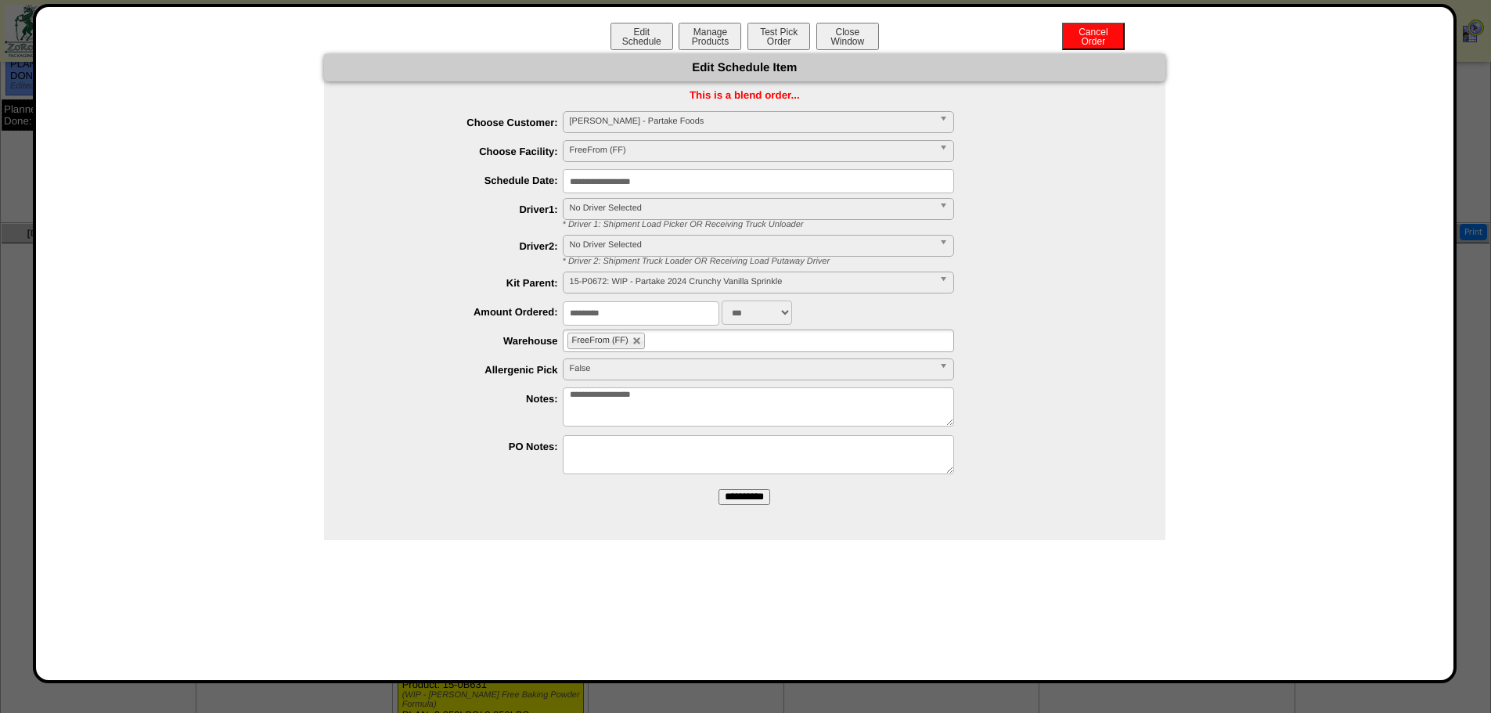
click at [775, 55] on div "Edit Schedule Item" at bounding box center [744, 67] width 841 height 27
click at [776, 46] on button "Test Pick Order" at bounding box center [778, 36] width 63 height 27
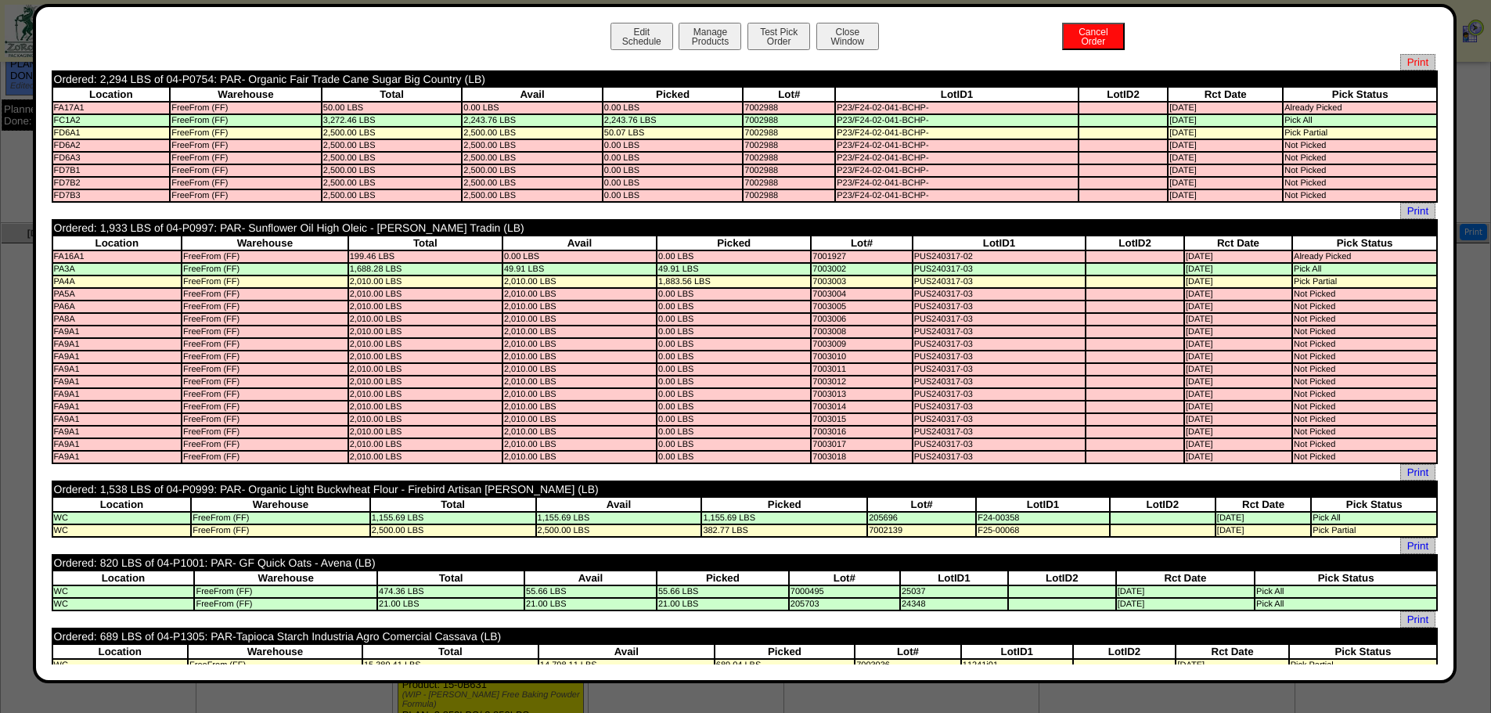
click at [1412, 58] on span "Print" at bounding box center [1417, 62] width 35 height 16
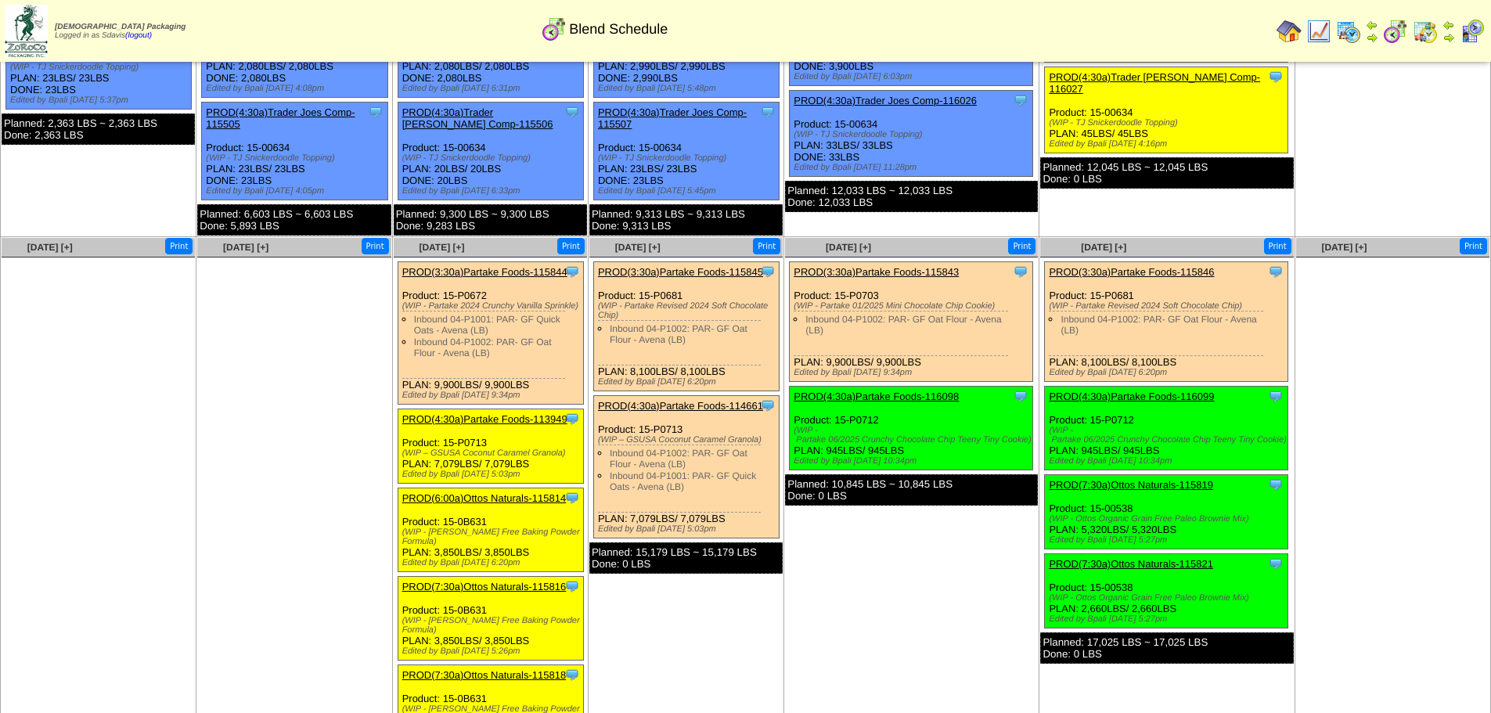
scroll to position [235, 0]
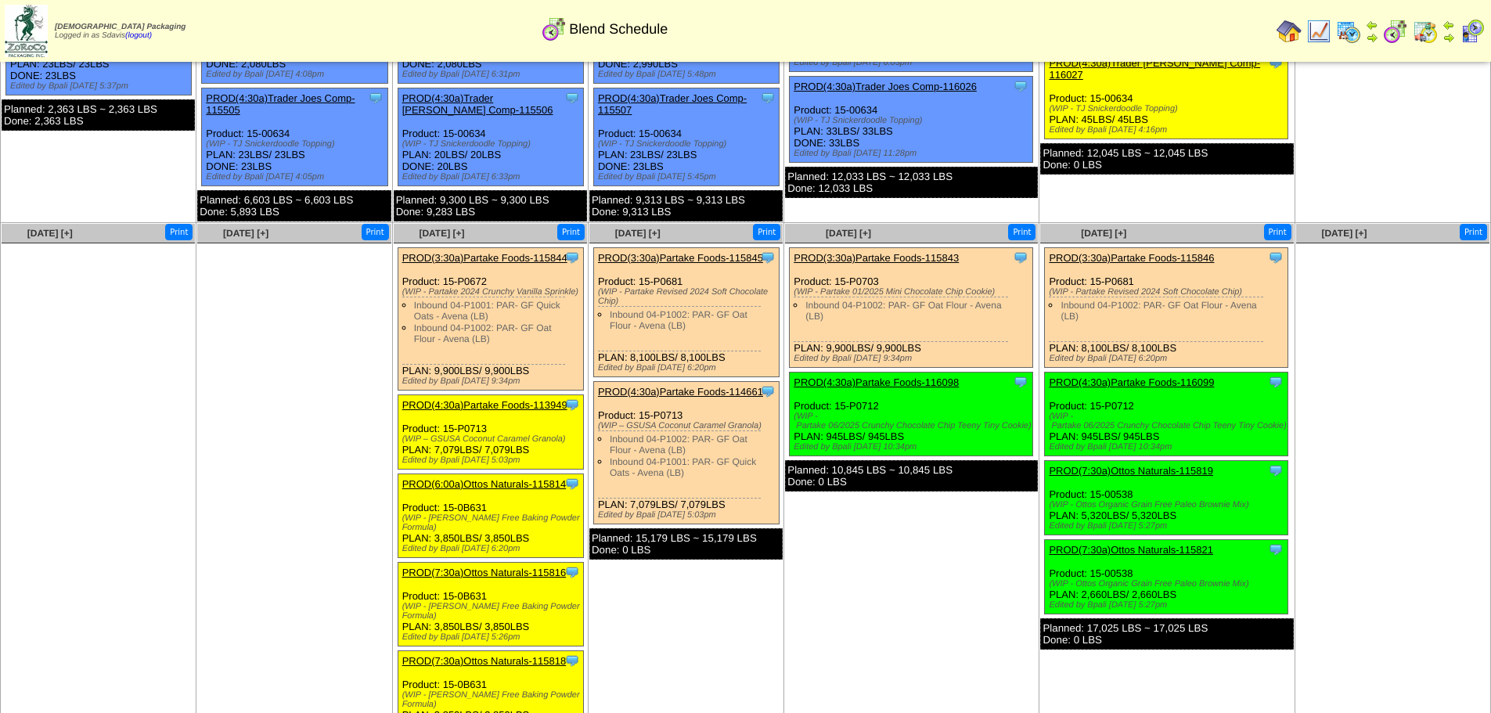
click at [502, 407] on link "PROD(4:30a)Partake Foods-113949" at bounding box center [484, 405] width 165 height 12
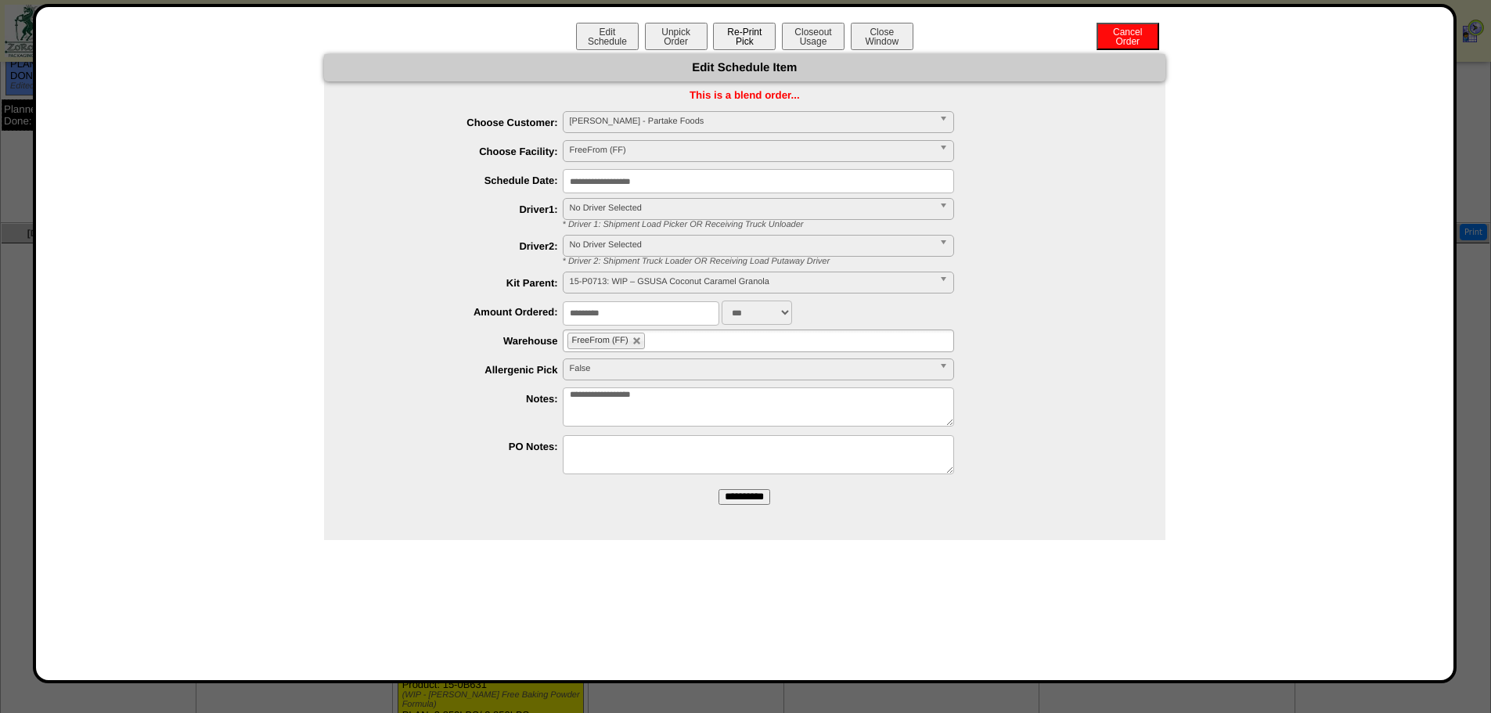
click at [746, 38] on button "Re-Print Pick" at bounding box center [744, 36] width 63 height 27
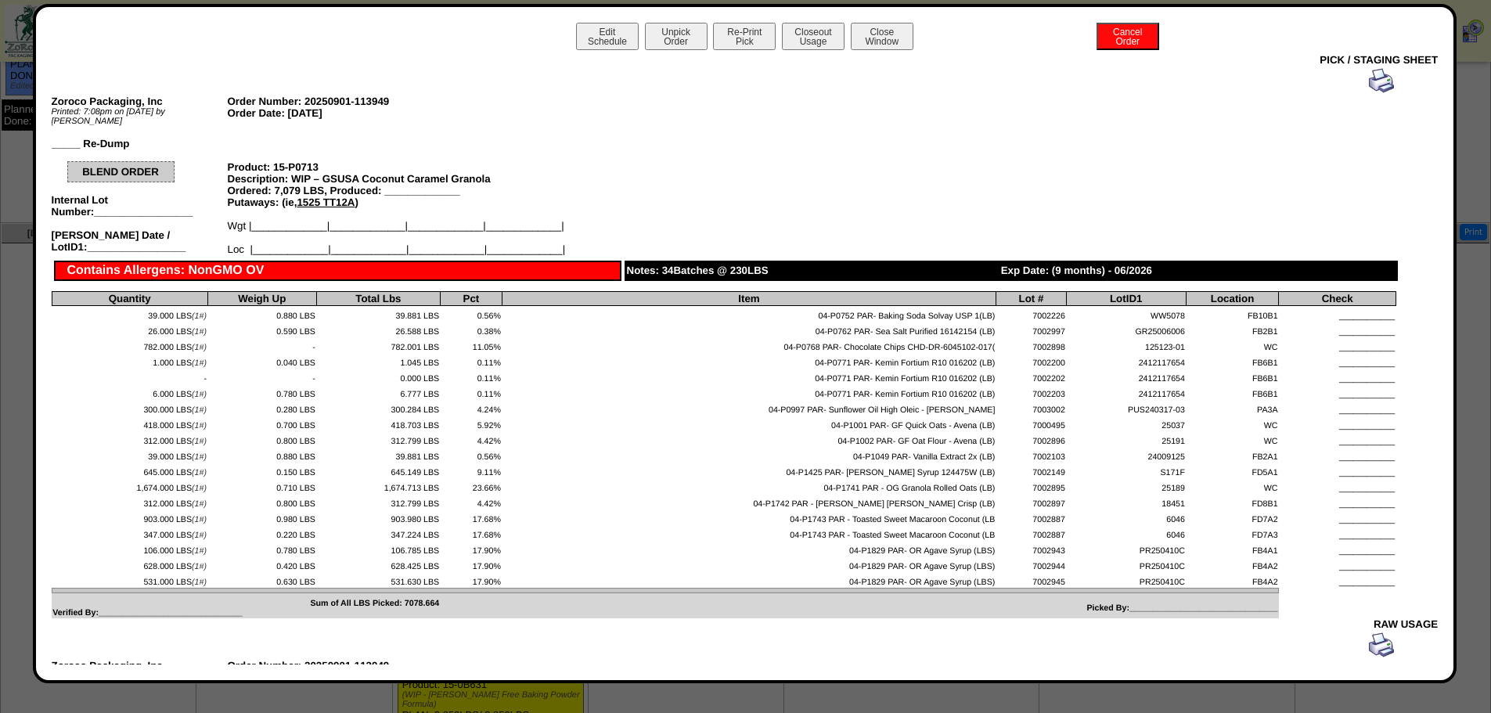
click at [1369, 82] on img at bounding box center [1381, 80] width 25 height 25
